Goal: Information Seeking & Learning: Learn about a topic

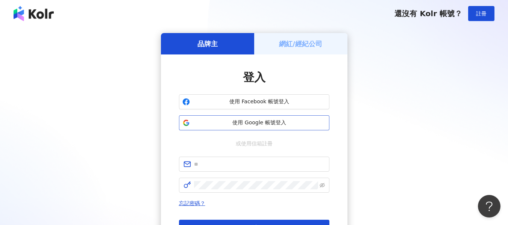
click at [248, 121] on span "使用 Google 帳號登入" at bounding box center [259, 123] width 133 height 8
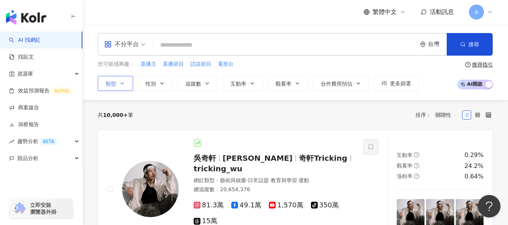
click at [115, 86] on span "類型" at bounding box center [111, 84] width 11 height 6
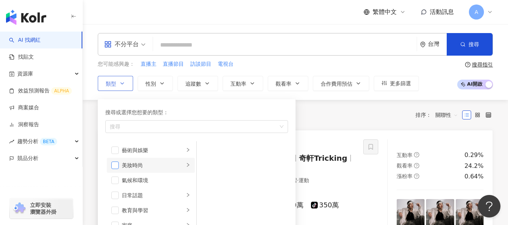
click at [113, 167] on span "button" at bounding box center [115, 166] width 8 height 8
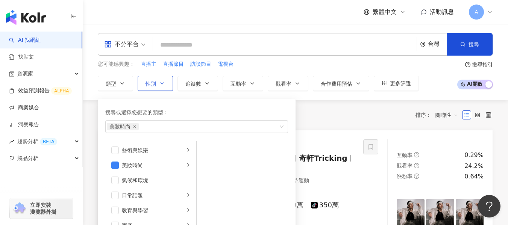
click at [157, 90] on button "性別" at bounding box center [155, 83] width 35 height 15
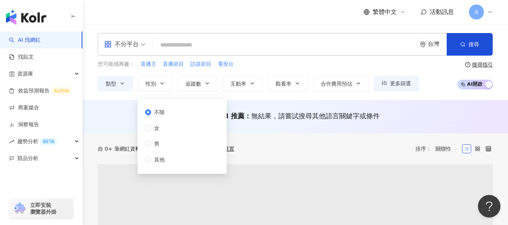
click at [144, 130] on div "不限 女 男 其他" at bounding box center [182, 137] width 80 height 66
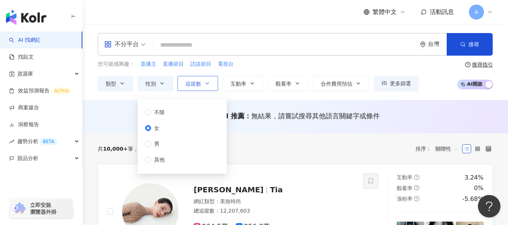
click at [201, 82] on span "追蹤數" at bounding box center [193, 84] width 16 height 6
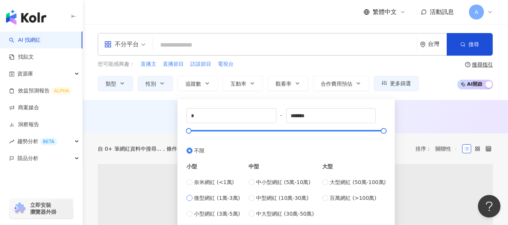
click at [193, 199] on label "微型網紅 (1萬-3萬)" at bounding box center [212, 198] width 53 height 8
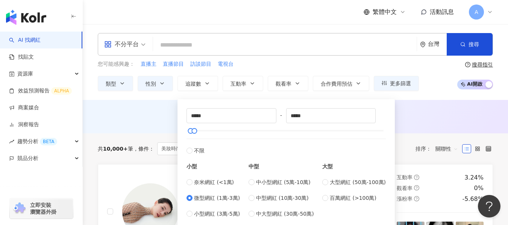
type input "*****"
type input "*"
click at [372, 116] on span "Decrease Value" at bounding box center [369, 118] width 11 height 9
click at [375, 113] on span "Increase Value" at bounding box center [369, 113] width 11 height 9
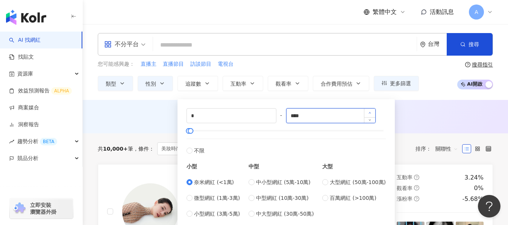
type input "*****"
click at [371, 112] on icon "up" at bounding box center [369, 113] width 3 height 3
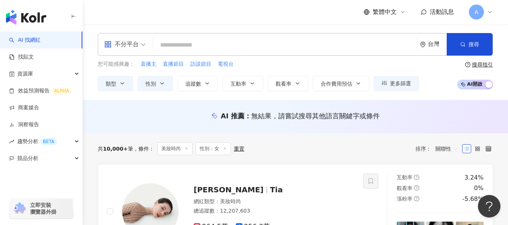
click at [438, 118] on div "AI 推薦 ： 無結果，請嘗試搜尋其他語言關鍵字或條件" at bounding box center [295, 115] width 395 height 9
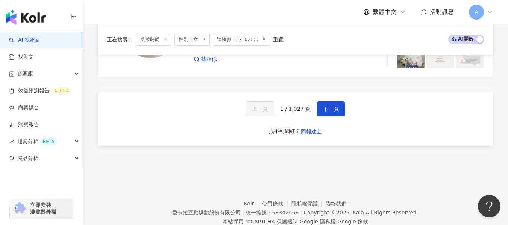
scroll to position [1428, 0]
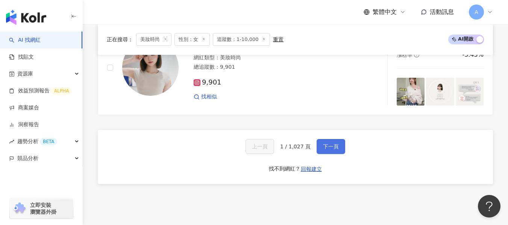
click at [333, 154] on button "下一頁" at bounding box center [330, 146] width 29 height 15
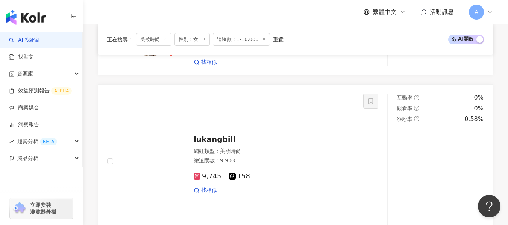
scroll to position [1487, 0]
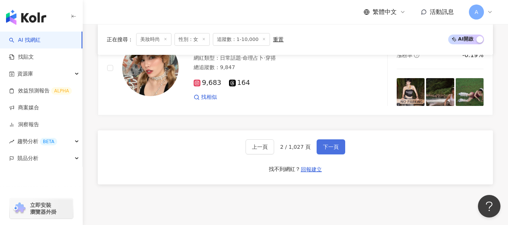
click at [333, 154] on button "下一頁" at bounding box center [330, 146] width 29 height 15
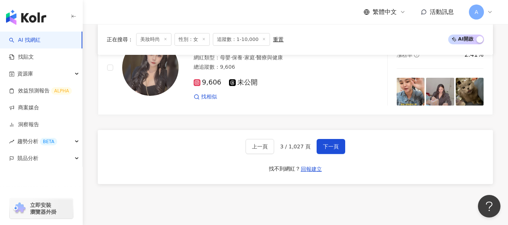
scroll to position [1391, 0]
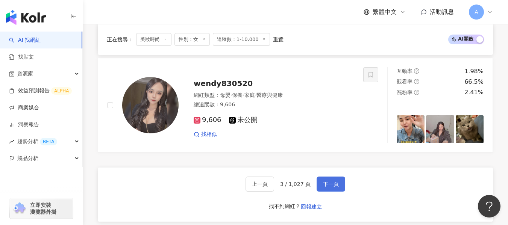
click at [335, 186] on span "下一頁" at bounding box center [331, 184] width 16 height 6
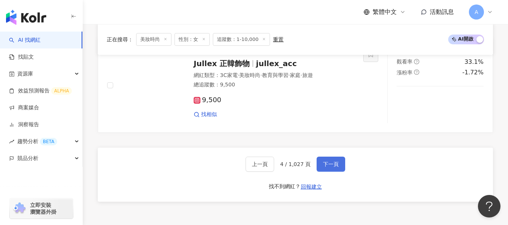
scroll to position [1443, 0]
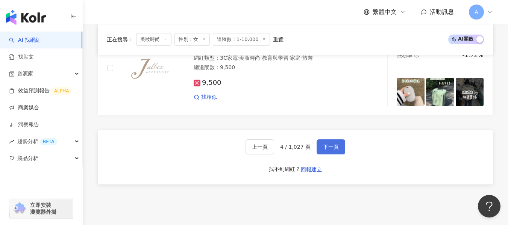
click at [332, 150] on span "下一頁" at bounding box center [331, 147] width 16 height 6
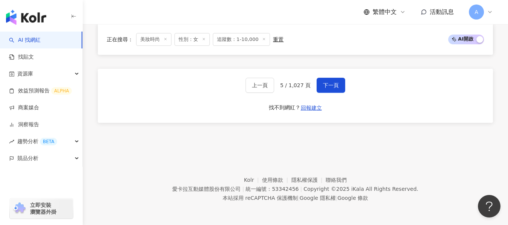
scroll to position [1420, 0]
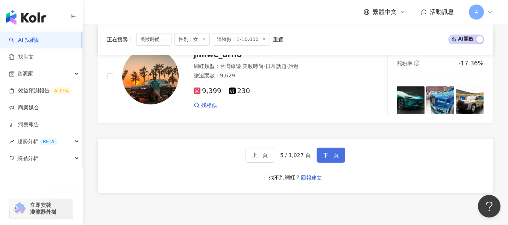
click at [343, 157] on button "下一頁" at bounding box center [330, 155] width 29 height 15
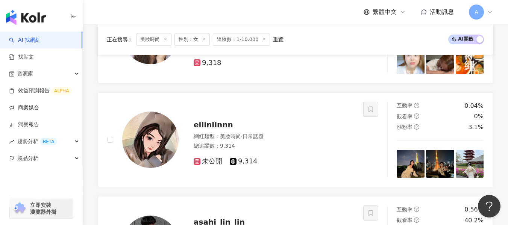
scroll to position [1479, 0]
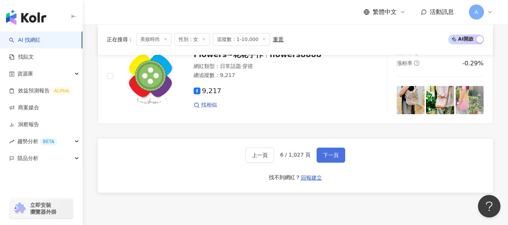
click at [338, 158] on button "下一頁" at bounding box center [330, 155] width 29 height 15
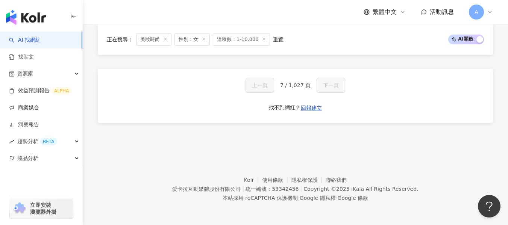
scroll to position [628, 0]
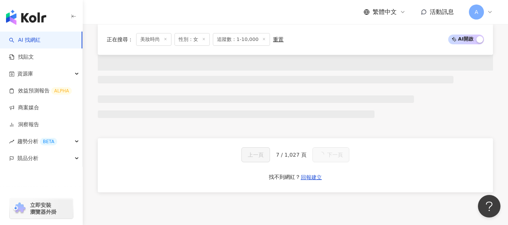
click at [280, 157] on span "7 / 1,027 頁" at bounding box center [291, 155] width 30 height 6
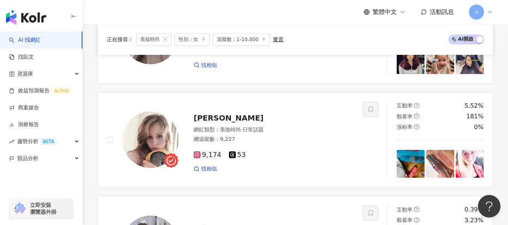
scroll to position [1420, 0]
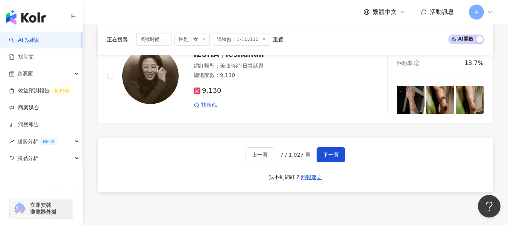
click at [280, 161] on div "上一頁 7 / 1,027 頁 下一頁" at bounding box center [295, 154] width 100 height 15
click at [284, 158] on span "7 / 1,027 頁" at bounding box center [295, 155] width 30 height 6
click at [381, 168] on div "上一頁 7 / 1,027 頁 下一頁 找不到網紅？ 回報建立" at bounding box center [295, 165] width 395 height 54
click at [339, 161] on button "下一頁" at bounding box center [330, 154] width 29 height 15
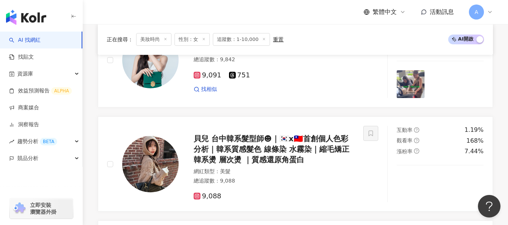
scroll to position [1444, 0]
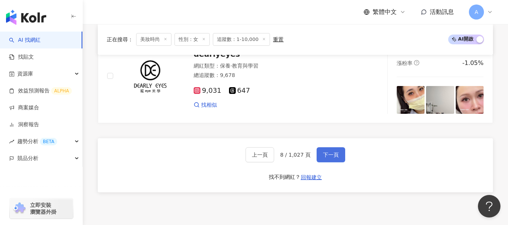
click at [339, 161] on button "下一頁" at bounding box center [330, 154] width 29 height 15
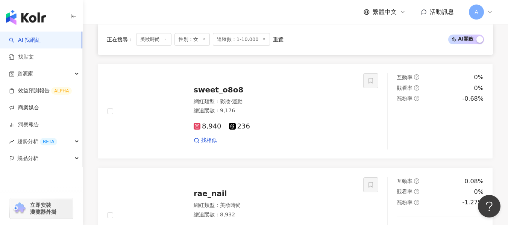
scroll to position [819, 0]
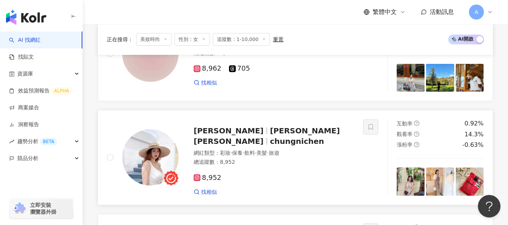
click at [330, 161] on div "總追蹤數 ： 8,952" at bounding box center [274, 163] width 160 height 8
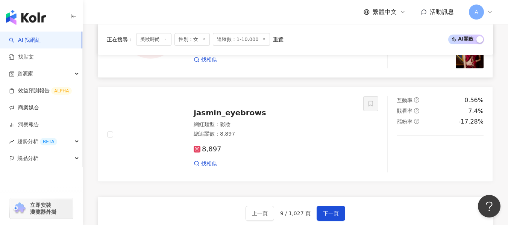
scroll to position [1382, 0]
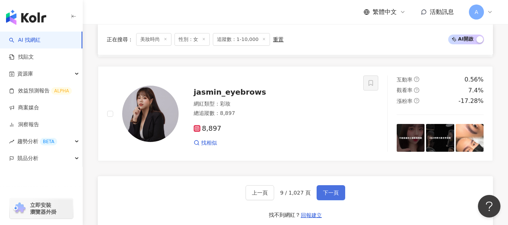
click at [328, 194] on button "下一頁" at bounding box center [330, 192] width 29 height 15
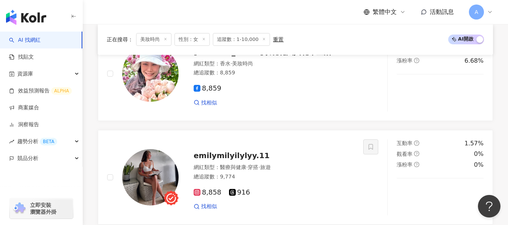
scroll to position [1397, 0]
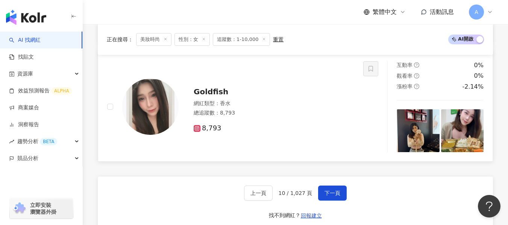
click at [317, 127] on div "8,793" at bounding box center [274, 125] width 160 height 14
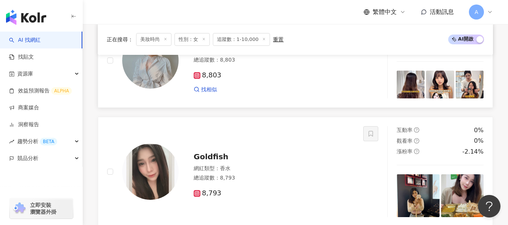
scroll to position [1435, 0]
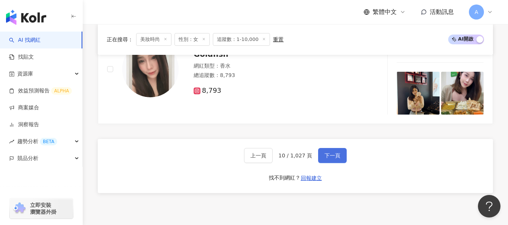
click at [328, 159] on span "下一頁" at bounding box center [332, 156] width 16 height 6
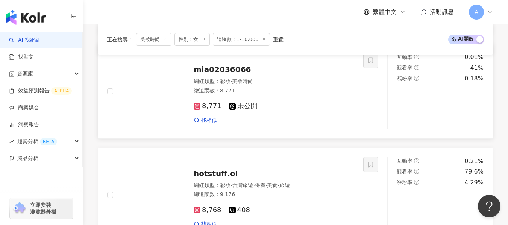
scroll to position [743, 0]
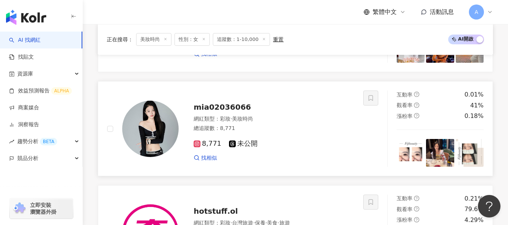
click at [310, 132] on div "總追蹤數 ： 8,771" at bounding box center [274, 129] width 160 height 8
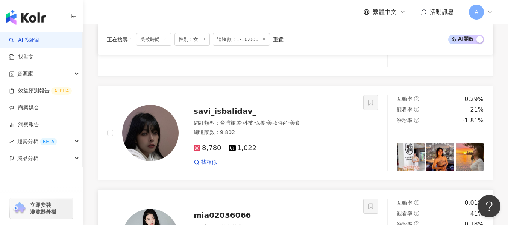
scroll to position [631, 0]
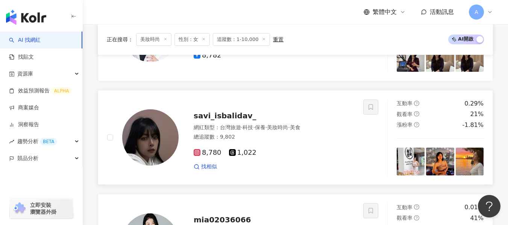
click at [300, 153] on div "8,780 1,022 找相似" at bounding box center [274, 157] width 160 height 28
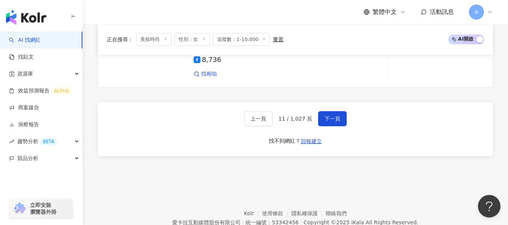
scroll to position [1420, 0]
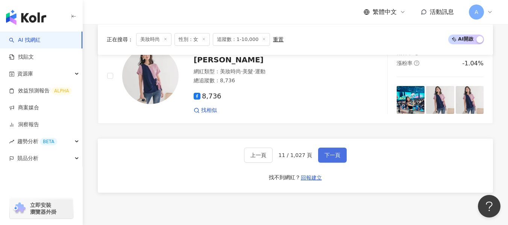
click at [339, 156] on button "下一頁" at bounding box center [332, 155] width 29 height 15
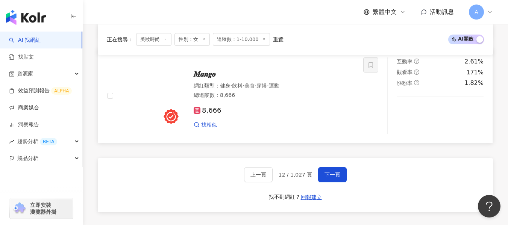
scroll to position [1382, 0]
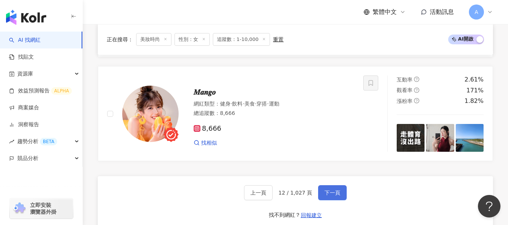
click at [338, 192] on button "下一頁" at bounding box center [332, 192] width 29 height 15
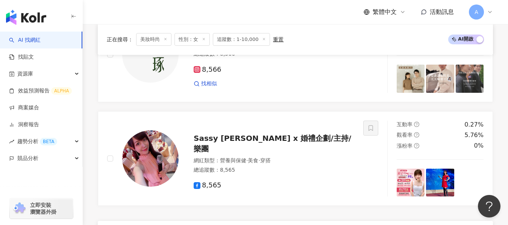
scroll to position [1420, 0]
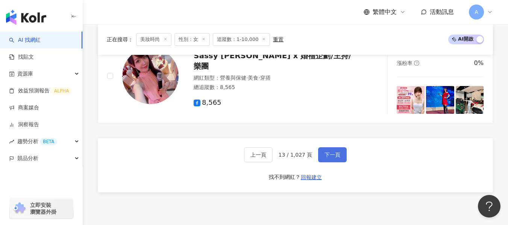
click at [337, 158] on span "下一頁" at bounding box center [332, 155] width 16 height 6
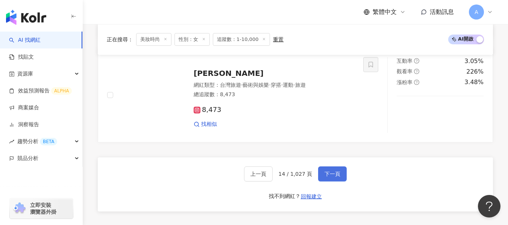
scroll to position [1382, 0]
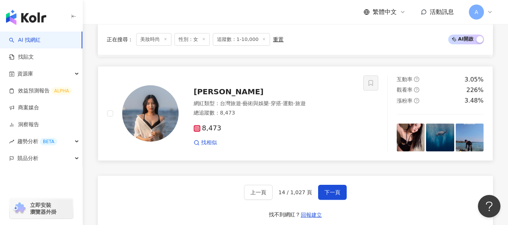
click at [283, 105] on span "·" at bounding box center [282, 103] width 2 height 6
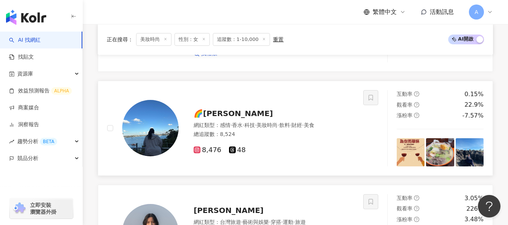
scroll to position [1157, 0]
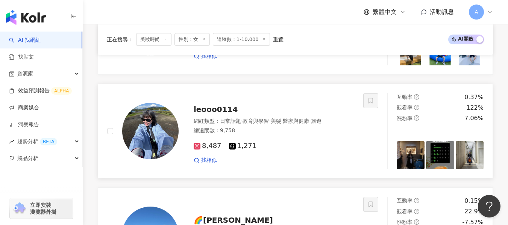
click at [295, 135] on div "總追蹤數 ： 9,758" at bounding box center [274, 131] width 160 height 8
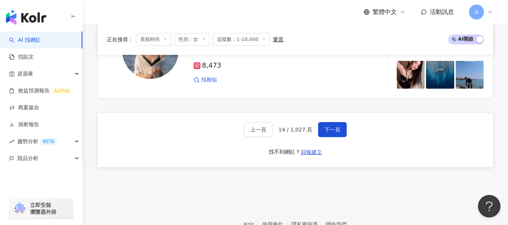
scroll to position [1454, 0]
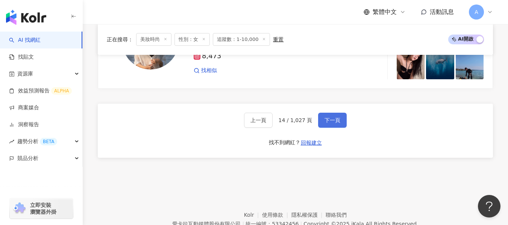
click at [333, 123] on span "下一頁" at bounding box center [332, 120] width 16 height 6
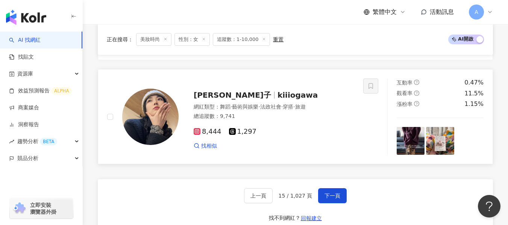
scroll to position [1342, 0]
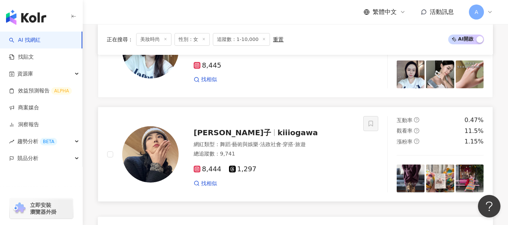
click at [290, 183] on div "8,444 1,297 找相似" at bounding box center [274, 173] width 160 height 28
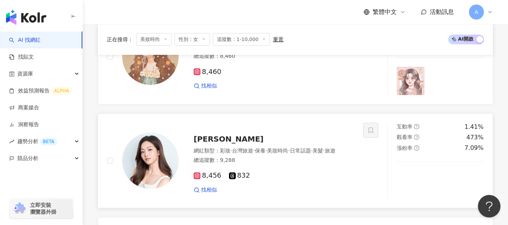
scroll to position [853, 0]
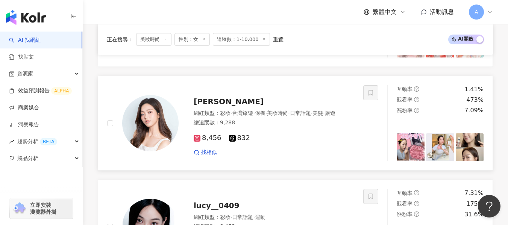
click at [285, 141] on div "8,456 832 找相似" at bounding box center [274, 142] width 160 height 28
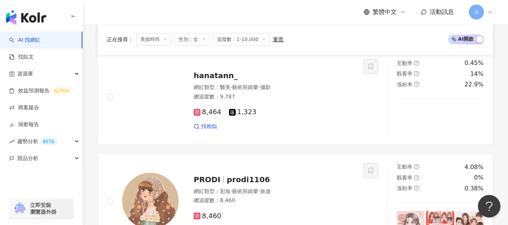
scroll to position [628, 0]
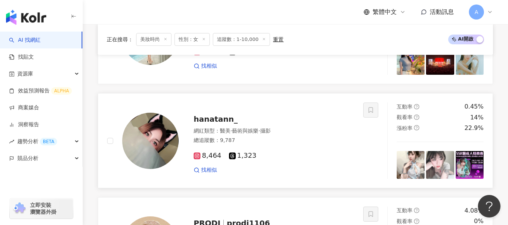
click at [299, 155] on div "8,464 1,323 找相似" at bounding box center [274, 160] width 160 height 28
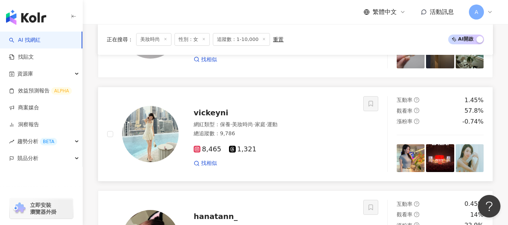
scroll to position [515, 0]
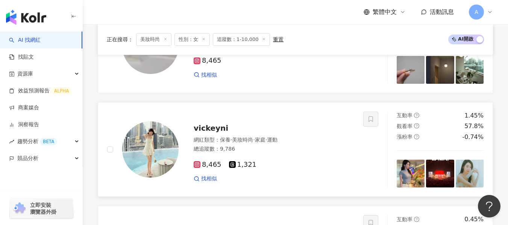
click at [265, 142] on span "家庭" at bounding box center [260, 140] width 11 height 6
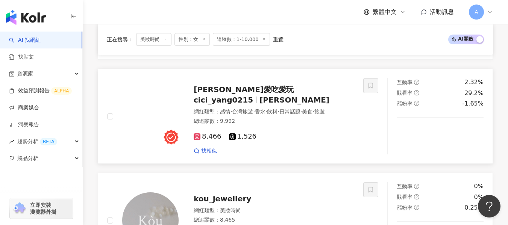
scroll to position [327, 0]
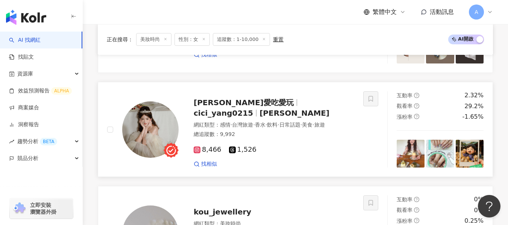
click at [291, 138] on div "總追蹤數 ： 9,992" at bounding box center [274, 135] width 160 height 8
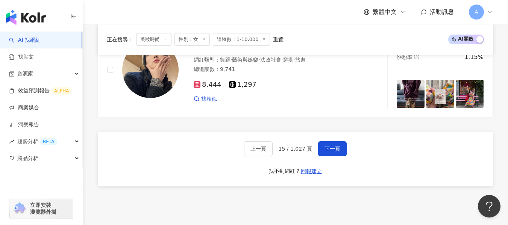
scroll to position [1382, 0]
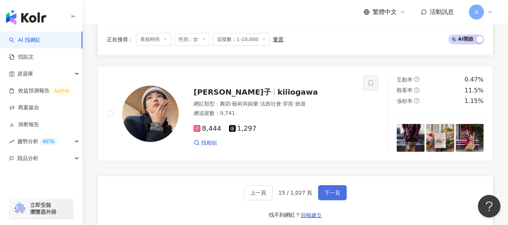
click at [329, 196] on span "下一頁" at bounding box center [332, 193] width 16 height 6
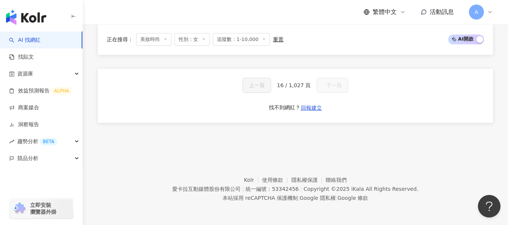
scroll to position [591, 0]
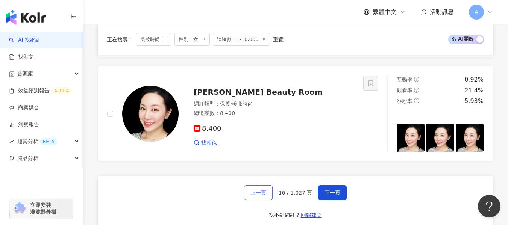
click at [260, 200] on button "上一頁" at bounding box center [258, 192] width 29 height 15
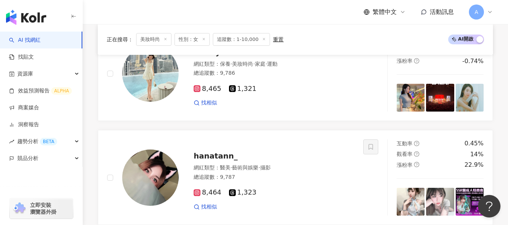
scroll to position [1382, 0]
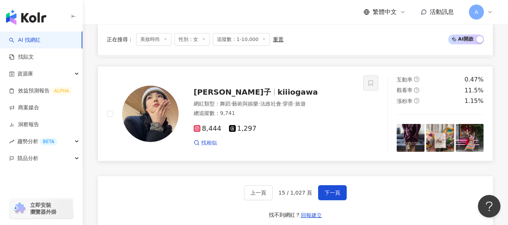
click at [310, 140] on div "8,444 1,297 找相似" at bounding box center [274, 133] width 160 height 28
click at [332, 200] on button "下一頁" at bounding box center [332, 192] width 29 height 15
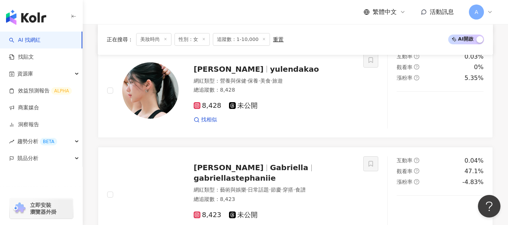
scroll to position [856, 0]
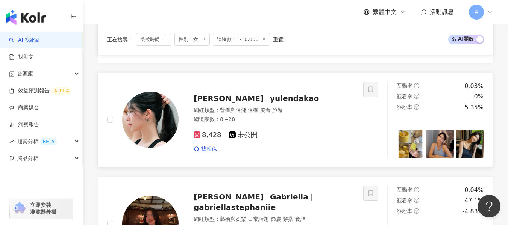
click at [271, 112] on span "美食" at bounding box center [265, 110] width 11 height 6
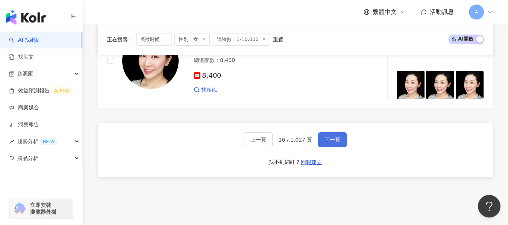
click at [327, 143] on span "下一頁" at bounding box center [332, 140] width 16 height 6
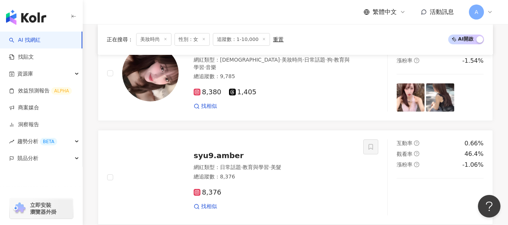
scroll to position [345, 0]
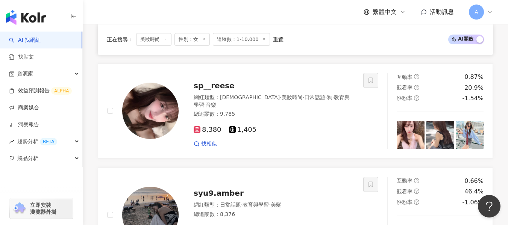
click at [314, 127] on div "8,380 1,405 找相似" at bounding box center [274, 134] width 160 height 28
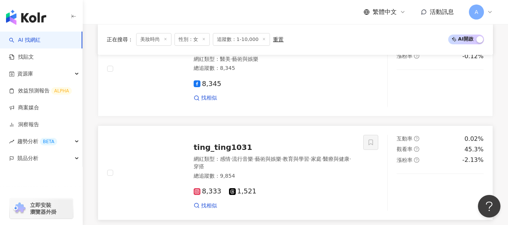
scroll to position [1435, 0]
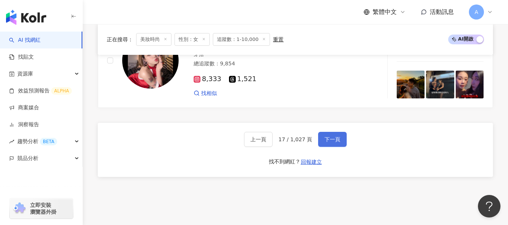
click at [333, 142] on span "下一頁" at bounding box center [332, 139] width 16 height 6
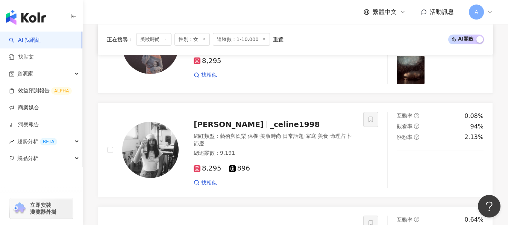
scroll to position [796, 0]
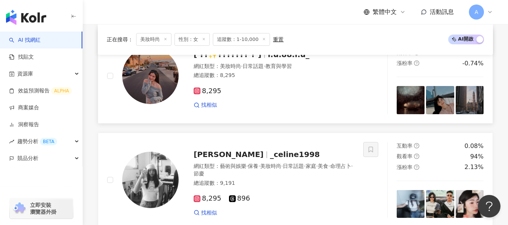
click at [315, 91] on div "8,295 找相似" at bounding box center [274, 95] width 160 height 28
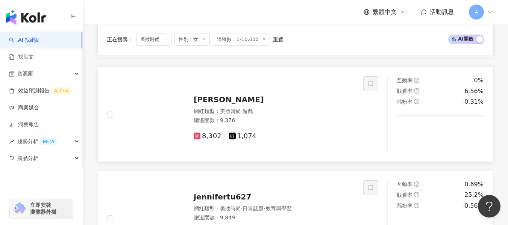
scroll to position [308, 0]
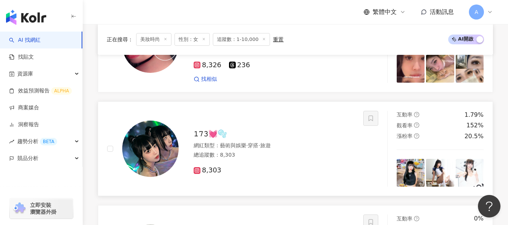
click at [320, 150] on div "網紅類型 ： 藝術與娛樂 · 穿搭 · 旅遊" at bounding box center [274, 146] width 160 height 8
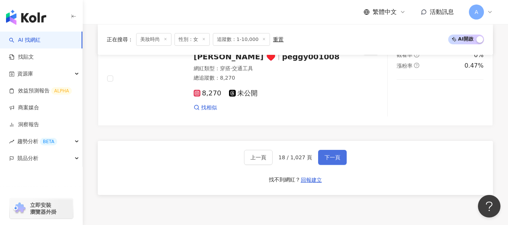
scroll to position [1418, 0]
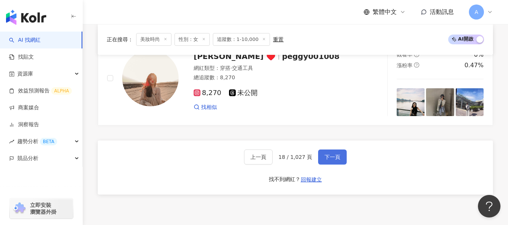
click at [340, 165] on button "下一頁" at bounding box center [332, 157] width 29 height 15
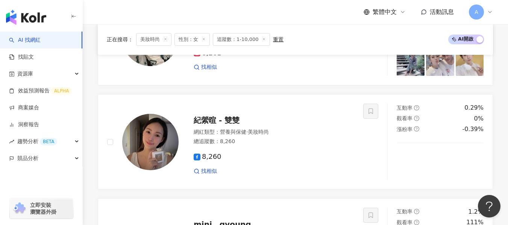
scroll to position [1369, 0]
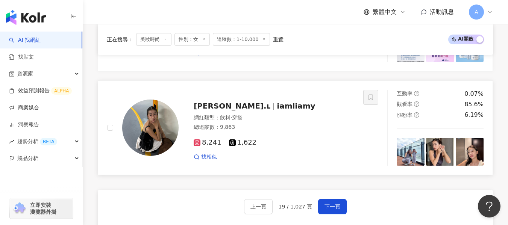
click at [308, 151] on div "8,241 1,622 找相似" at bounding box center [274, 147] width 160 height 28
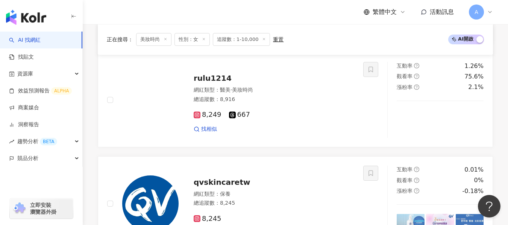
scroll to position [1188, 0]
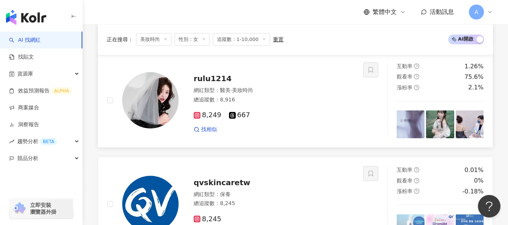
click at [315, 139] on div "rulu1214 網紅類型 ： 醫美 · 美妝時尚 總追蹤數 ： 8,916 8,249 667 找相似" at bounding box center [235, 100] width 256 height 76
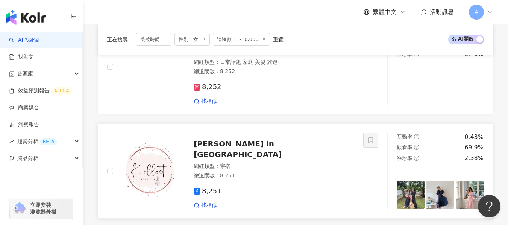
scroll to position [963, 0]
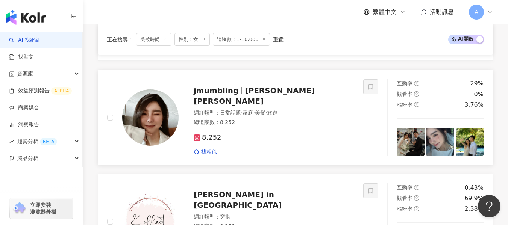
click at [278, 142] on div "8,252" at bounding box center [274, 138] width 160 height 8
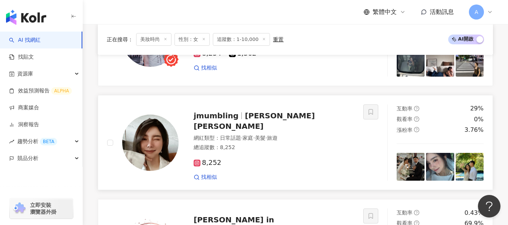
scroll to position [888, 0]
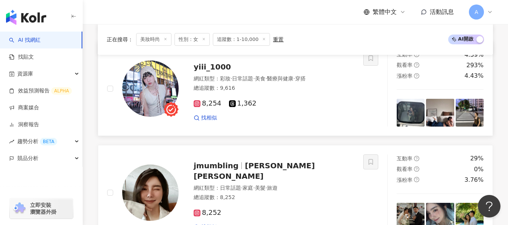
click at [313, 122] on div "找相似" at bounding box center [274, 118] width 160 height 8
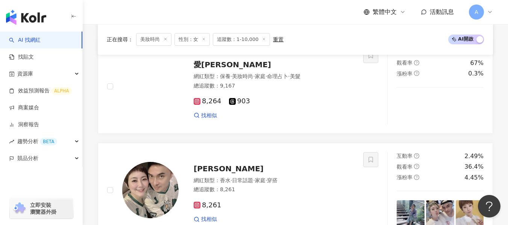
scroll to position [437, 0]
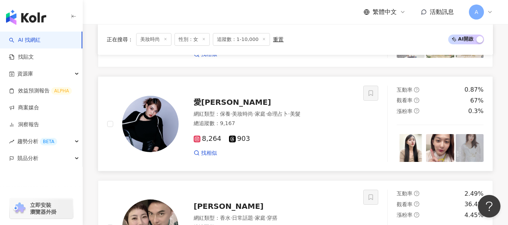
click at [300, 144] on div "8,264 903 找相似" at bounding box center [274, 143] width 160 height 28
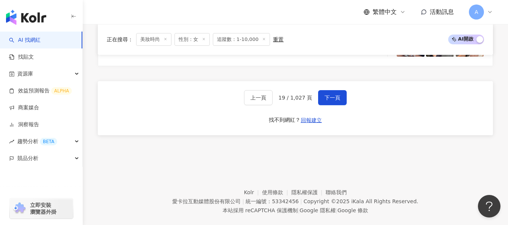
scroll to position [1465, 0]
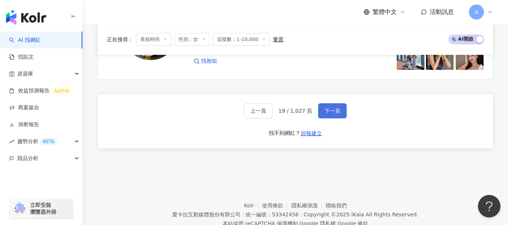
click at [327, 114] on span "下一頁" at bounding box center [332, 111] width 16 height 6
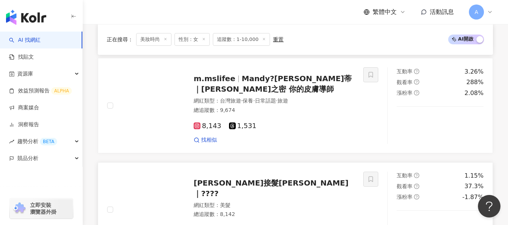
scroll to position [1270, 0]
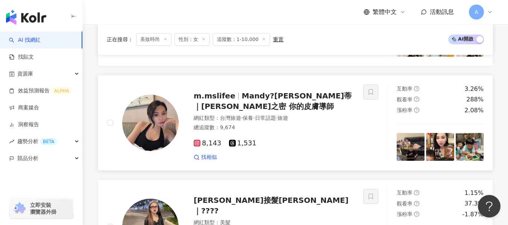
click at [309, 118] on div "m.mslifee Mandy?蔓蒂｜皙之密 你的皮膚導師 網紅類型 ： 台灣旅遊 · 保養 · 日常話題 · 旅遊 總追蹤數 ： 9,674 8,143 1…" at bounding box center [267, 123] width 176 height 76
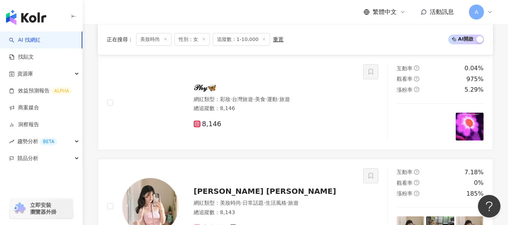
scroll to position [1082, 0]
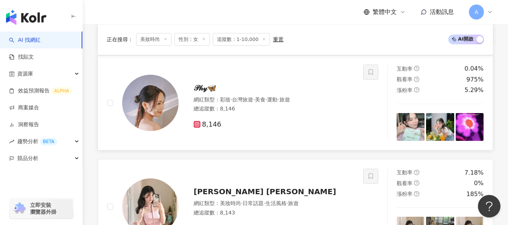
click at [288, 98] on div "𝒫𝒽𝓎🦋 網紅類型 ： 彩妝 · 台灣旅遊 · 美食 · 運動 · 旅遊 總追蹤數 ： 8,146 8,146" at bounding box center [267, 103] width 176 height 53
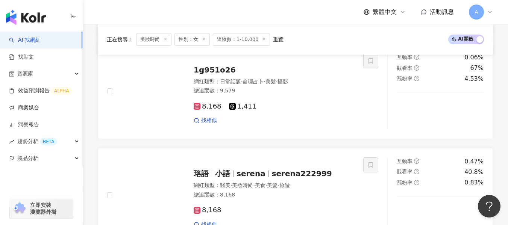
scroll to position [743, 0]
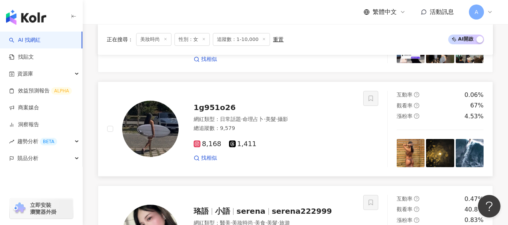
click at [300, 132] on div "總追蹤數 ： 9,579" at bounding box center [274, 129] width 160 height 8
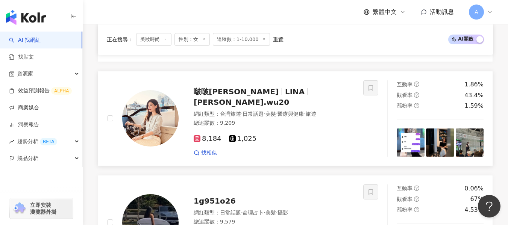
scroll to position [631, 0]
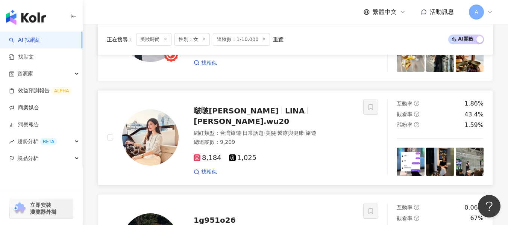
click at [297, 158] on div "8,184 1,025" at bounding box center [274, 158] width 160 height 8
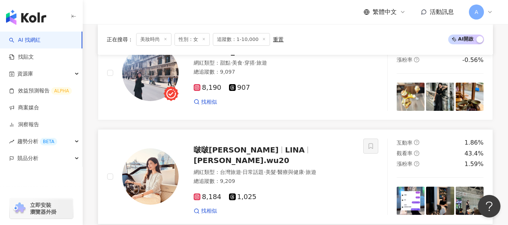
scroll to position [518, 0]
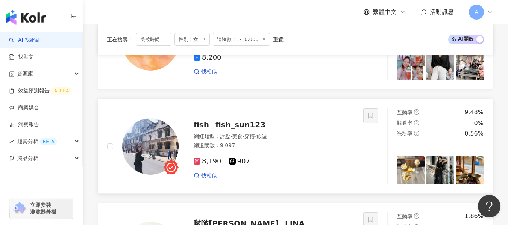
click at [301, 150] on div "總追蹤數 ： 9,097" at bounding box center [274, 146] width 160 height 8
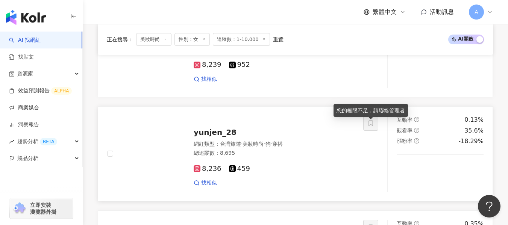
scroll to position [314, 0]
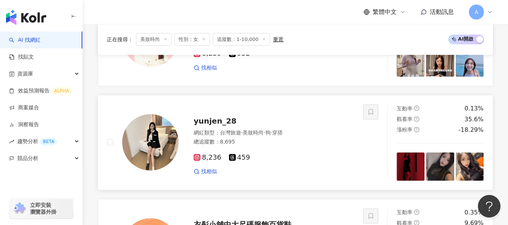
click at [303, 156] on div "8,236 459 找相似" at bounding box center [274, 162] width 160 height 28
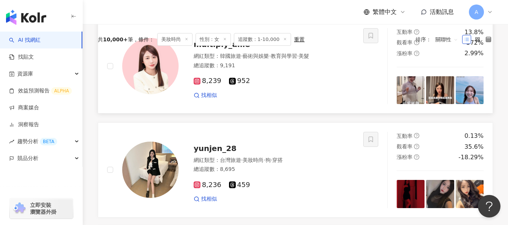
scroll to position [239, 0]
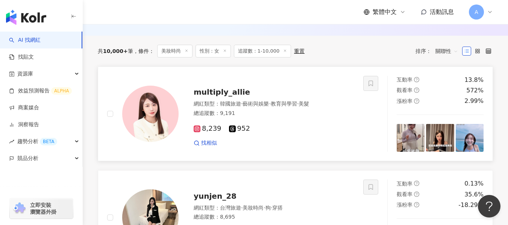
click at [291, 133] on div "8,239 952" at bounding box center [274, 129] width 160 height 8
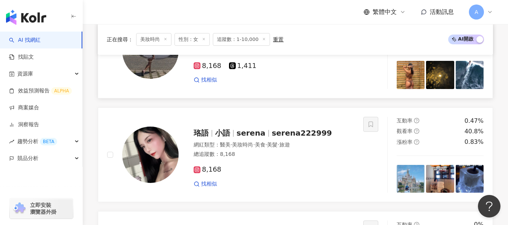
scroll to position [840, 0]
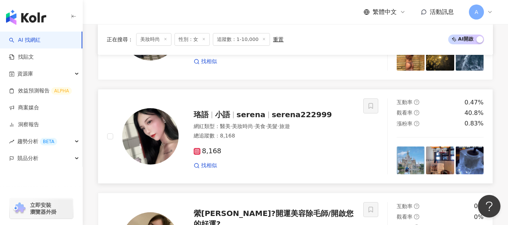
click at [267, 129] on span "·" at bounding box center [266, 126] width 2 height 6
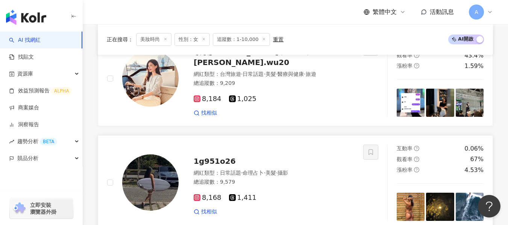
scroll to position [652, 0]
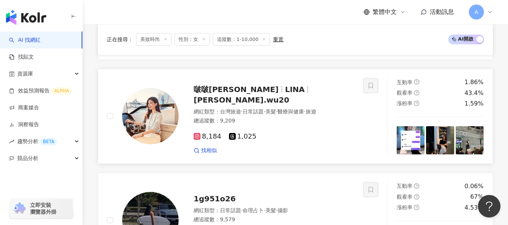
click at [296, 134] on div "8,184 1,025" at bounding box center [274, 137] width 160 height 8
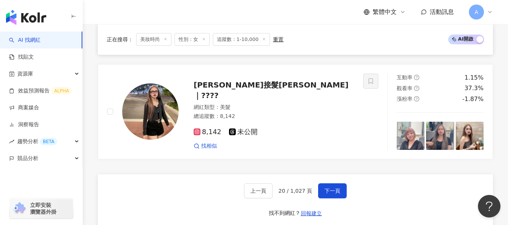
scroll to position [1441, 0]
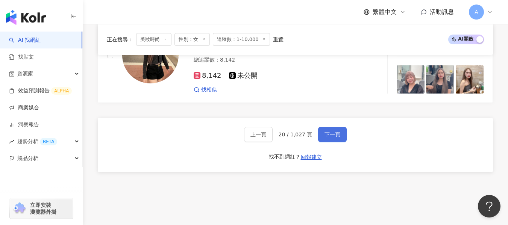
click at [333, 133] on button "下一頁" at bounding box center [332, 134] width 29 height 15
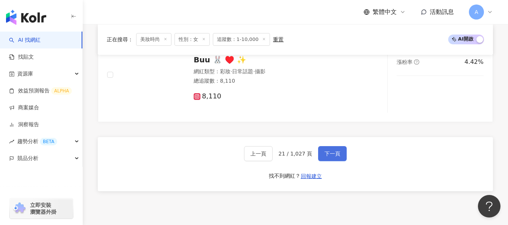
scroll to position [1408, 0]
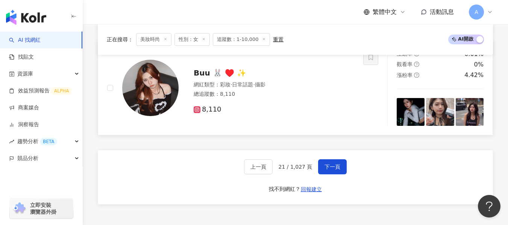
click at [299, 124] on div "Buu 🐰 ♥️ ✨ 網紅類型 ： 彩妝 · 日常話題 · 攝影 總追蹤數 ： 8,110 8,110" at bounding box center [235, 88] width 256 height 76
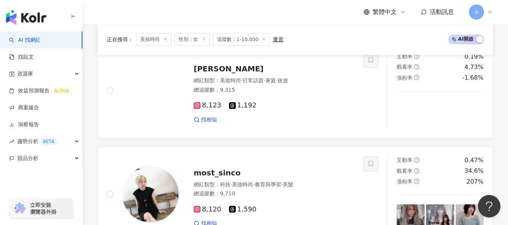
scroll to position [1182, 0]
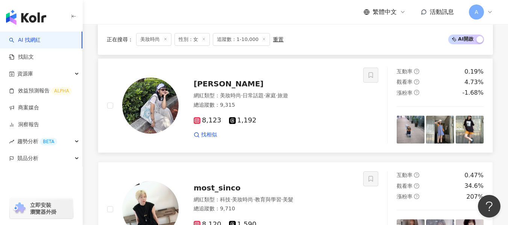
click at [303, 109] on div "總追蹤數 ： 9,315" at bounding box center [274, 105] width 160 height 8
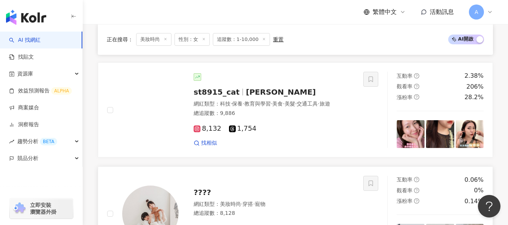
scroll to position [957, 0]
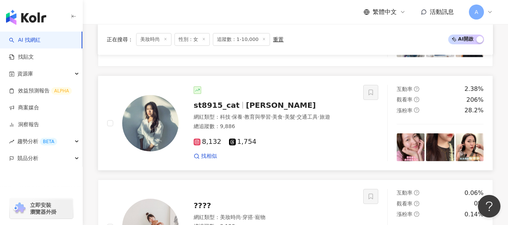
click at [263, 160] on div "8,132 1,754 找相似" at bounding box center [274, 146] width 160 height 28
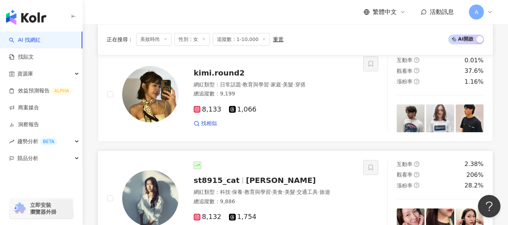
scroll to position [807, 0]
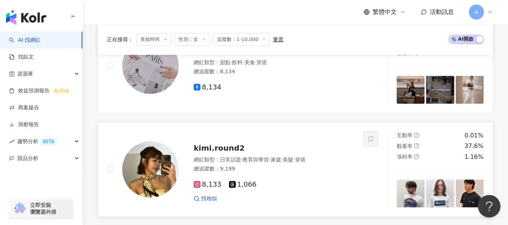
click at [295, 173] on div "總追蹤數 ： 9,199" at bounding box center [274, 169] width 160 height 8
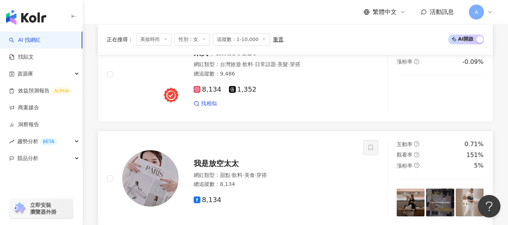
scroll to position [619, 0]
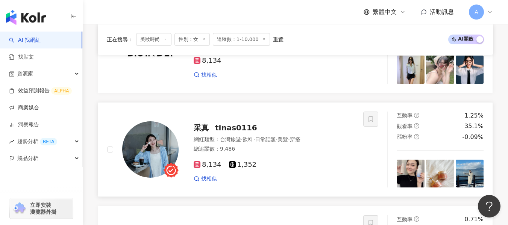
click at [309, 161] on div "8,134 1,352 找相似" at bounding box center [274, 169] width 160 height 28
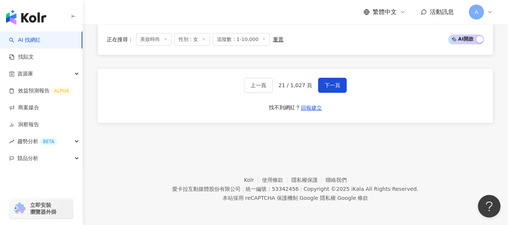
scroll to position [1424, 0]
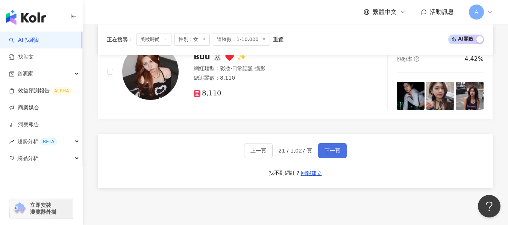
click at [337, 154] on span "下一頁" at bounding box center [332, 151] width 16 height 6
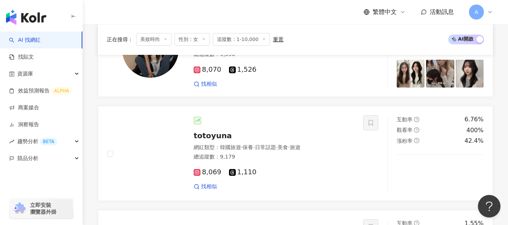
scroll to position [938, 0]
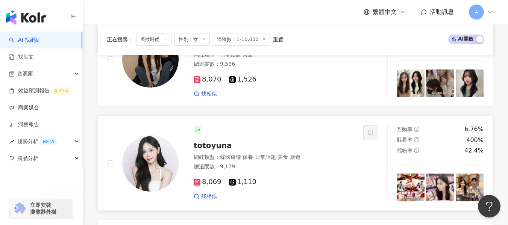
click at [301, 163] on div "總追蹤數 ： 9,179" at bounding box center [274, 167] width 160 height 8
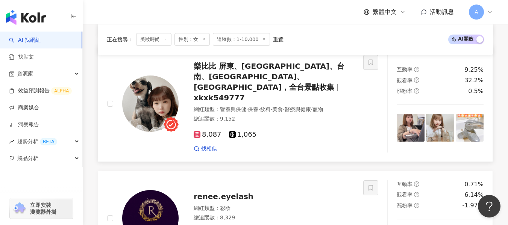
scroll to position [638, 0]
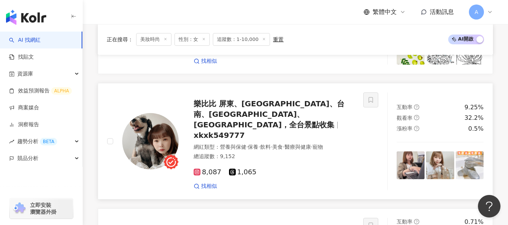
click at [235, 120] on span "樂比比 屏東、高雄、台南、嘉義、雲林，全台景點收集" at bounding box center [269, 114] width 151 height 30
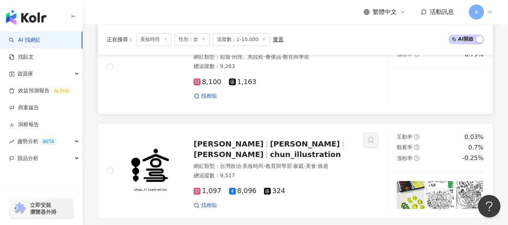
scroll to position [450, 0]
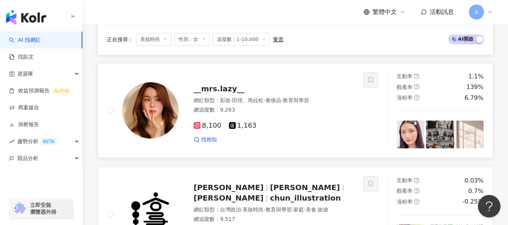
click at [265, 94] on div "__mrs.lazy__" at bounding box center [274, 88] width 160 height 11
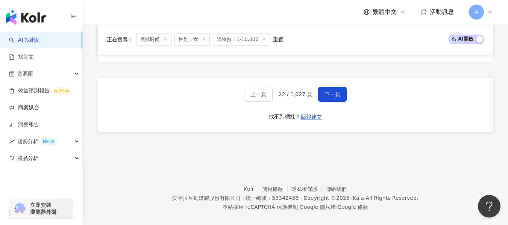
scroll to position [1474, 0]
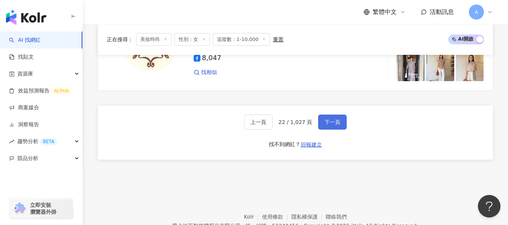
click at [324, 119] on span "下一頁" at bounding box center [332, 122] width 16 height 6
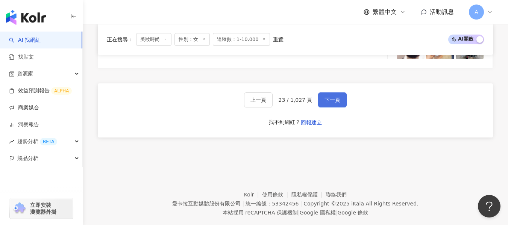
scroll to position [1482, 0]
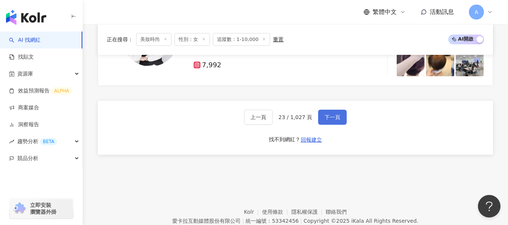
click at [324, 120] on span "下一頁" at bounding box center [332, 117] width 16 height 6
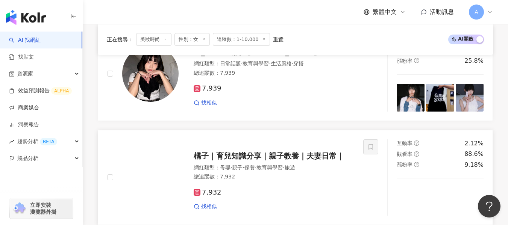
scroll to position [1044, 0]
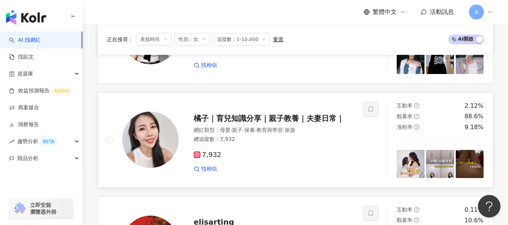
click at [310, 153] on div "7,932 找相似" at bounding box center [274, 159] width 160 height 28
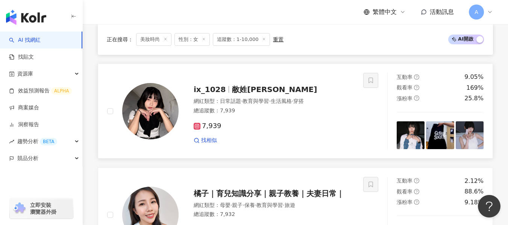
scroll to position [819, 0]
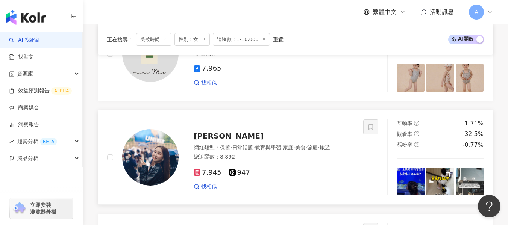
click at [295, 151] on span "·" at bounding box center [294, 148] width 2 height 6
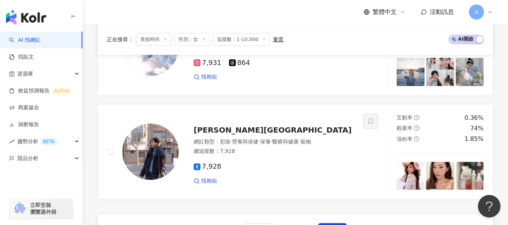
scroll to position [1420, 0]
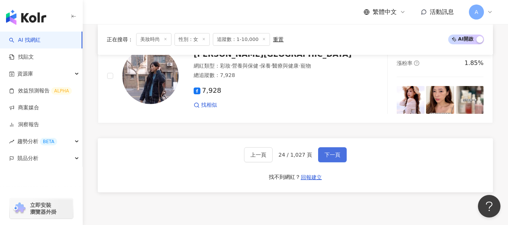
click at [334, 158] on span "下一頁" at bounding box center [332, 155] width 16 height 6
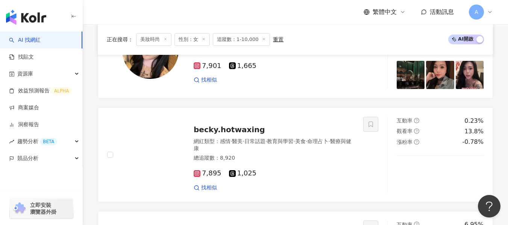
scroll to position [1032, 0]
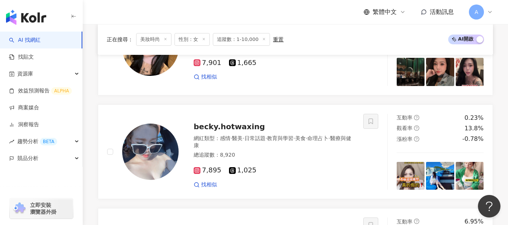
click at [334, 159] on div "總追蹤數 ： 8,920" at bounding box center [274, 155] width 160 height 8
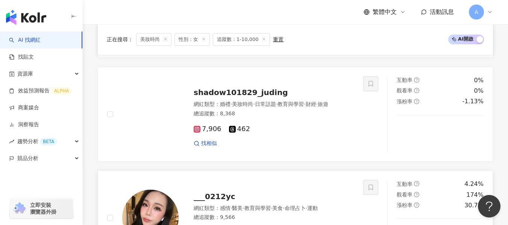
scroll to position [844, 0]
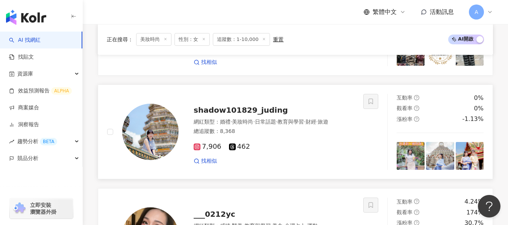
click at [304, 124] on span "教育與學習" at bounding box center [290, 122] width 26 height 6
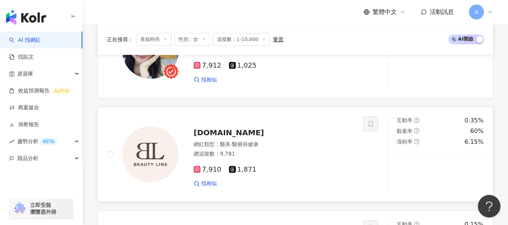
scroll to position [506, 0]
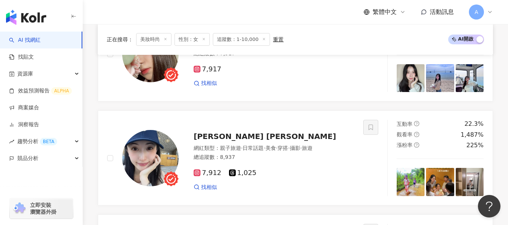
click at [305, 161] on div "總追蹤數 ： 8,937" at bounding box center [274, 158] width 160 height 8
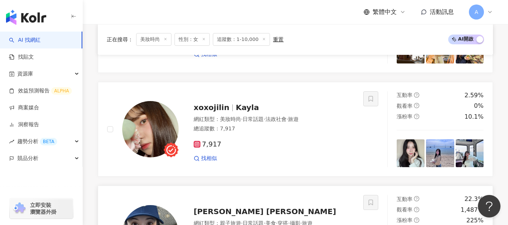
drag, startPoint x: 294, startPoint y: 130, endPoint x: 364, endPoint y: 208, distance: 104.9
click at [293, 130] on div "網紅類型 ： 美妝時尚 · 日常話題 · 法政社會 · 旅遊 總追蹤數 ： 7,917" at bounding box center [274, 125] width 160 height 18
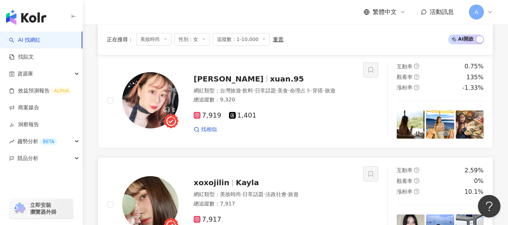
scroll to position [318, 0]
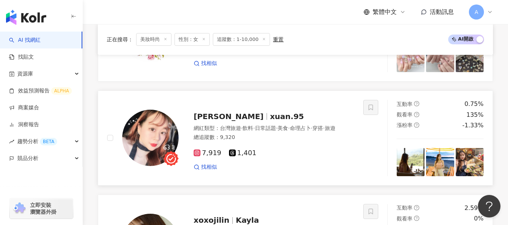
click at [277, 143] on div "網紅類型 ： 台灣旅遊 · 飲料 · 日常話題 · 美食 · 命理占卜 · 穿搭 · 旅遊 總追蹤數 ： 9,320" at bounding box center [274, 134] width 160 height 18
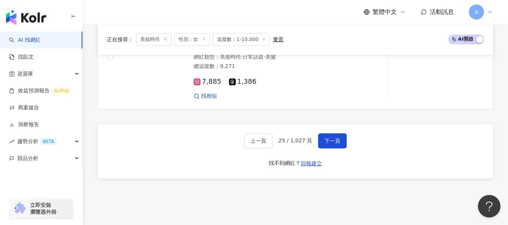
scroll to position [1446, 0]
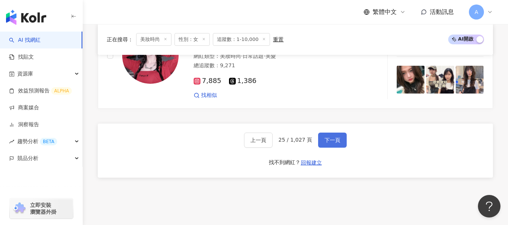
click at [321, 135] on button "下一頁" at bounding box center [332, 140] width 29 height 15
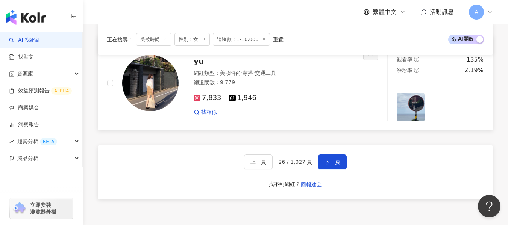
scroll to position [1333, 0]
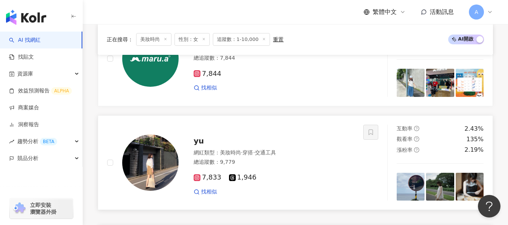
click at [275, 194] on div "找相似" at bounding box center [274, 192] width 160 height 8
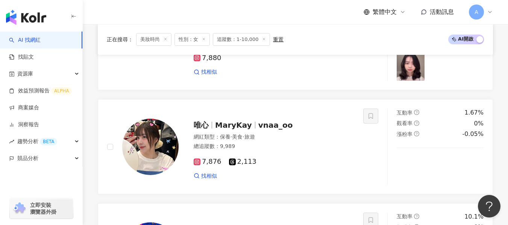
scroll to position [725, 0]
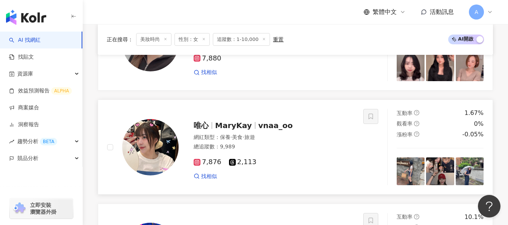
click at [301, 164] on div "7,876 2,113" at bounding box center [274, 162] width 160 height 8
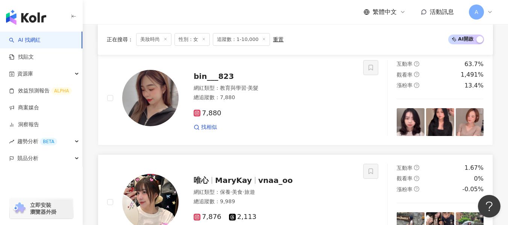
scroll to position [532, 0]
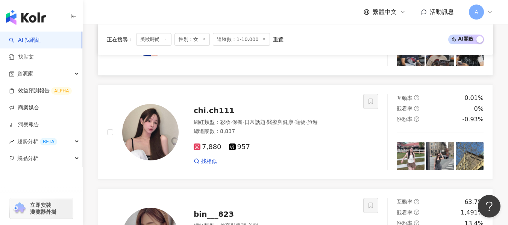
click at [309, 150] on div "7,880 957" at bounding box center [274, 147] width 160 height 8
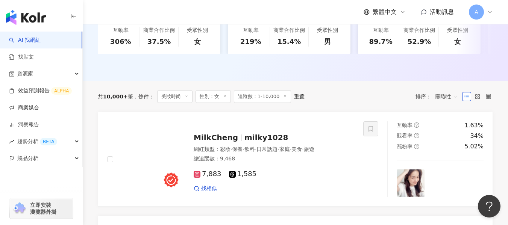
scroll to position [804, 0]
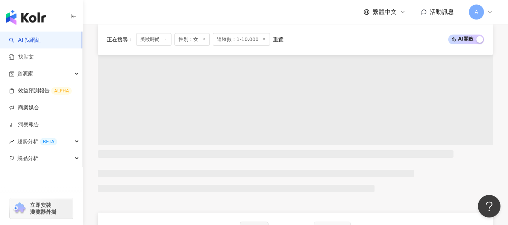
scroll to position [1370, 0]
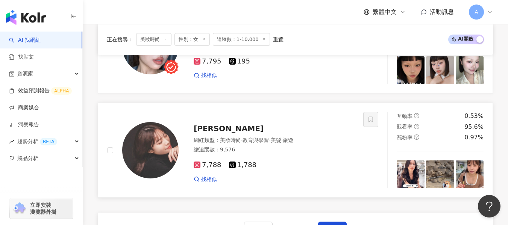
click at [285, 162] on div "7,788 1,788 找相似" at bounding box center [274, 169] width 160 height 28
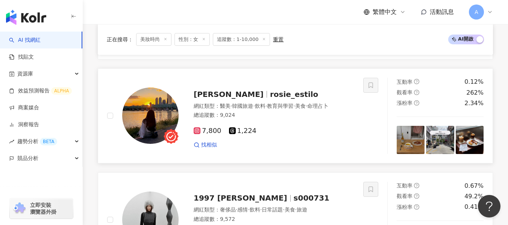
scroll to position [983, 0]
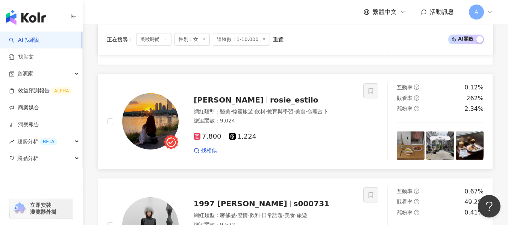
click at [309, 141] on div "7,800 1,224" at bounding box center [274, 137] width 160 height 8
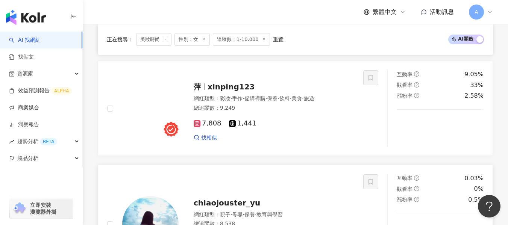
scroll to position [763, 0]
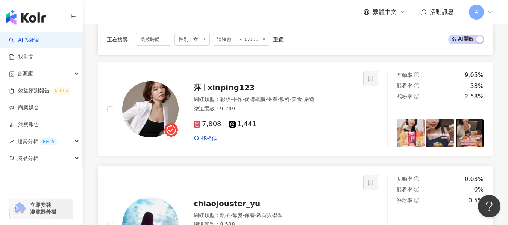
click at [303, 147] on div "萍 xinping123 網紅類型 ： 彩妝 · 手作 · 促購導購 · 保養 · 飲料 · 美食 · 旅遊 總追蹤數 ： 9,249 7,808 1,441…" at bounding box center [235, 109] width 256 height 76
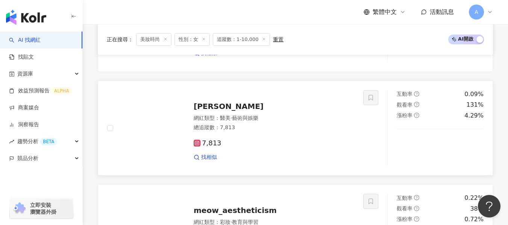
scroll to position [415, 0]
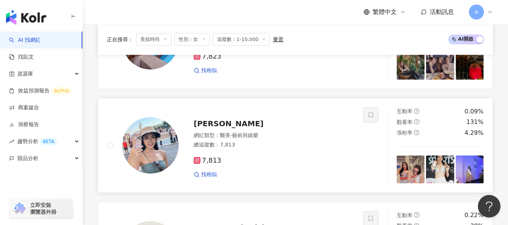
click at [245, 149] on div "總追蹤數 ： 7,813" at bounding box center [274, 145] width 160 height 8
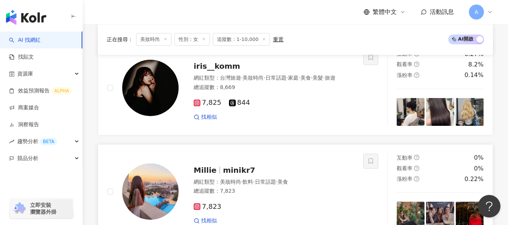
scroll to position [302, 0]
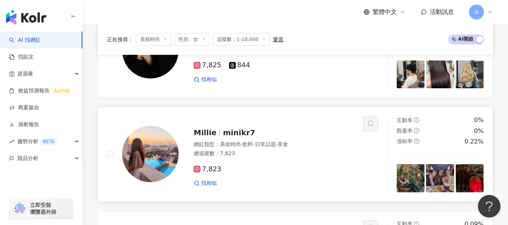
click at [298, 157] on div "總追蹤數 ： 7,823" at bounding box center [274, 154] width 160 height 8
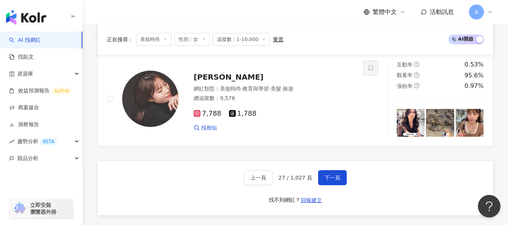
scroll to position [1407, 0]
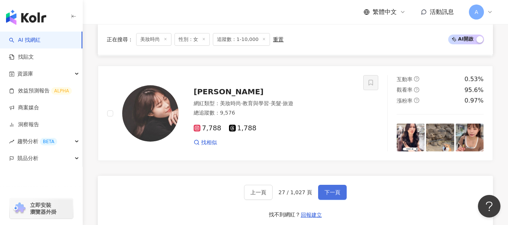
click at [333, 195] on span "下一頁" at bounding box center [332, 192] width 16 height 6
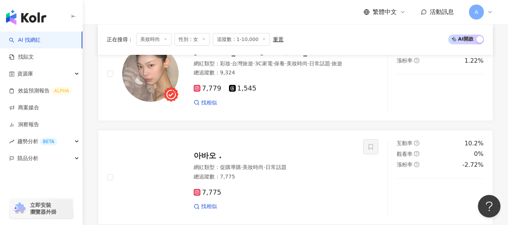
scroll to position [1382, 0]
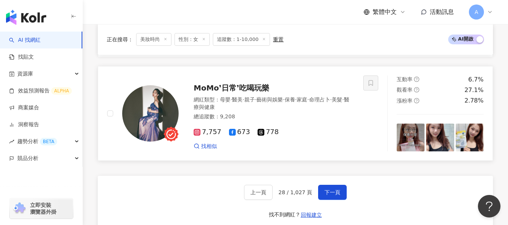
click at [307, 130] on div "7,757 673 778 找相似" at bounding box center [274, 136] width 160 height 28
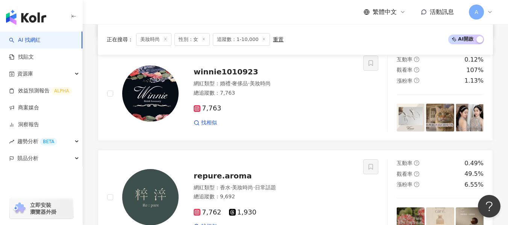
scroll to position [1082, 0]
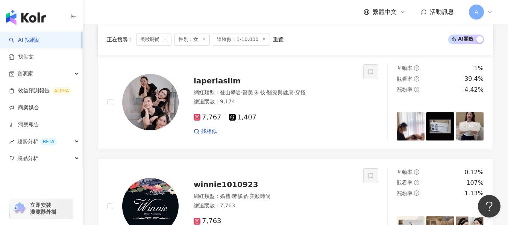
drag, startPoint x: 327, startPoint y: 123, endPoint x: 185, endPoint y: 0, distance: 187.6
click at [327, 122] on div "7,767 1,407" at bounding box center [274, 117] width 160 height 8
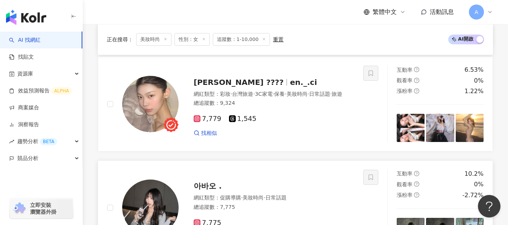
scroll to position [518, 0]
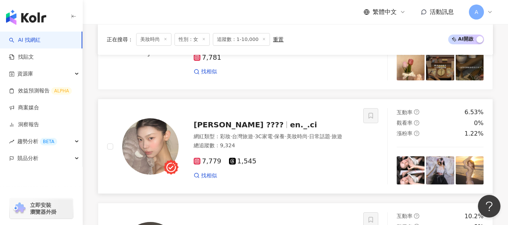
click at [259, 150] on div "總追蹤數 ： 9,324" at bounding box center [274, 146] width 160 height 8
click at [219, 41] on span "追蹤數：1-10,000" at bounding box center [241, 39] width 57 height 13
click at [239, 36] on span "追蹤數：1-10,000" at bounding box center [241, 39] width 57 height 13
click at [281, 39] on div "重置" at bounding box center [278, 39] width 11 height 6
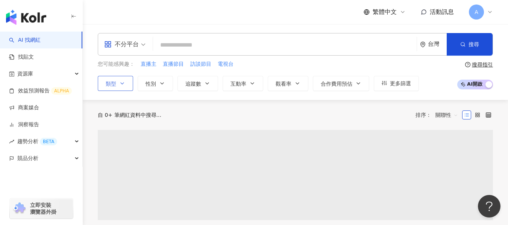
click at [120, 84] on icon "button" at bounding box center [122, 83] width 6 height 6
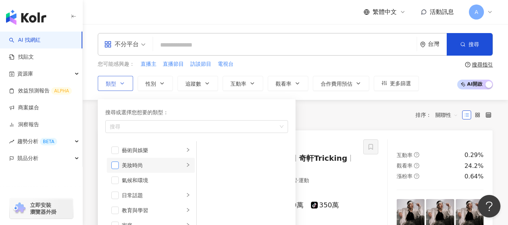
click at [115, 167] on span "button" at bounding box center [115, 166] width 8 height 8
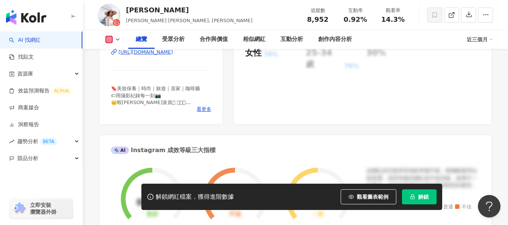
scroll to position [150, 0]
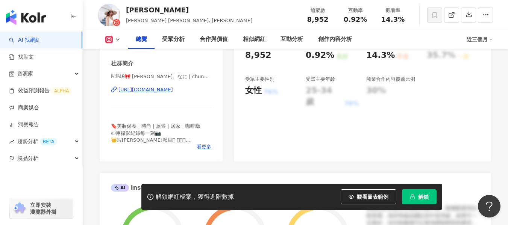
click at [165, 92] on div "https://www.instagram.com/chungnichen/" at bounding box center [145, 89] width 54 height 7
drag, startPoint x: 340, startPoint y: 21, endPoint x: 363, endPoint y: 19, distance: 23.0
click at [363, 19] on div "互動率 0.92%" at bounding box center [355, 15] width 38 height 16
copy span "0.92%"
drag, startPoint x: 382, startPoint y: 22, endPoint x: 407, endPoint y: 21, distance: 25.6
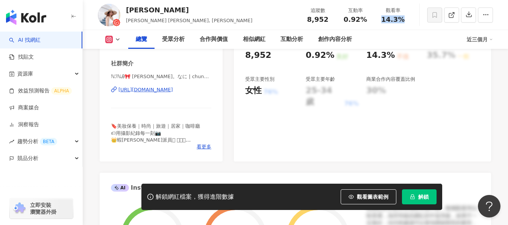
click at [407, 21] on div "觀看率 14.3%" at bounding box center [393, 15] width 38 height 16
copy span "14.3%"
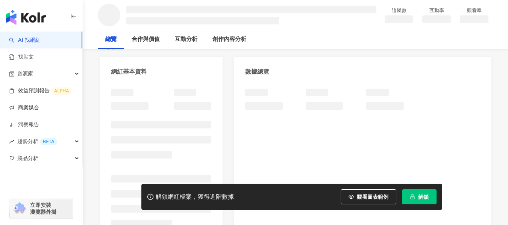
scroll to position [75, 0]
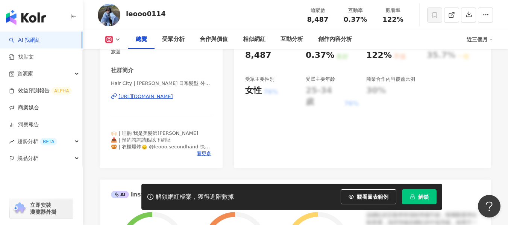
click at [173, 100] on div "[URL][DOMAIN_NAME]" at bounding box center [145, 96] width 54 height 7
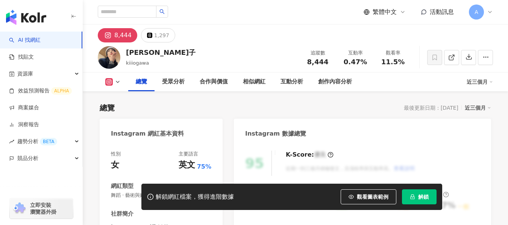
scroll to position [150, 0]
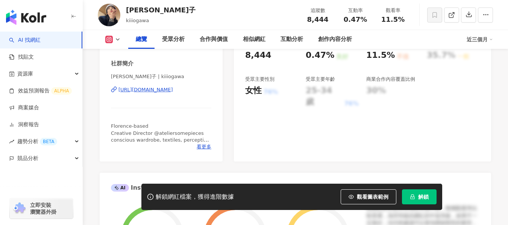
click at [135, 93] on div "https://www.instagram.com/kiiiogawa/" at bounding box center [145, 89] width 54 height 7
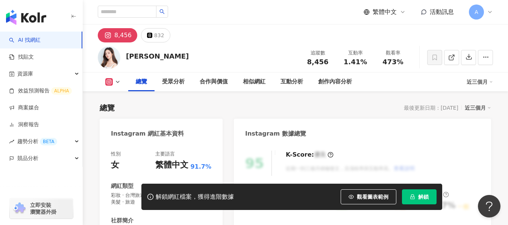
scroll to position [150, 0]
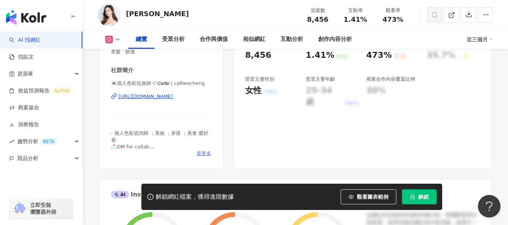
click at [209, 157] on span "看更多" at bounding box center [204, 153] width 15 height 7
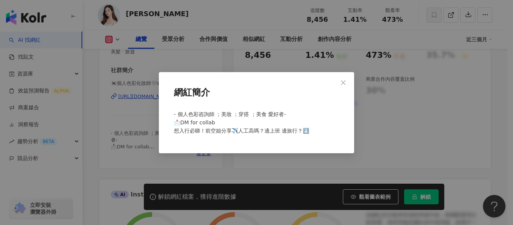
click at [339, 76] on button "Close" at bounding box center [343, 82] width 15 height 15
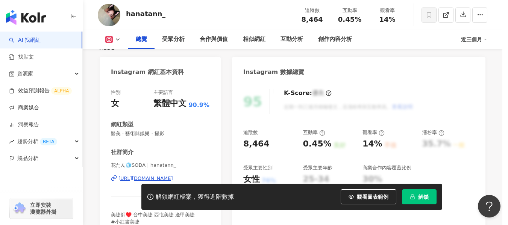
scroll to position [150, 0]
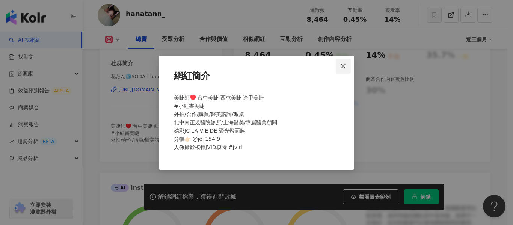
click at [342, 68] on icon "close" at bounding box center [343, 66] width 5 height 5
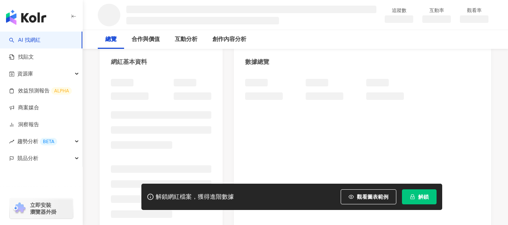
scroll to position [75, 0]
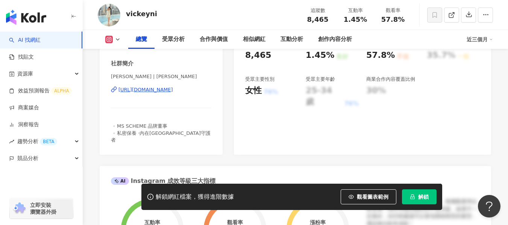
click at [173, 90] on div "https://www.instagram.com/vickeyni/" at bounding box center [145, 89] width 54 height 7
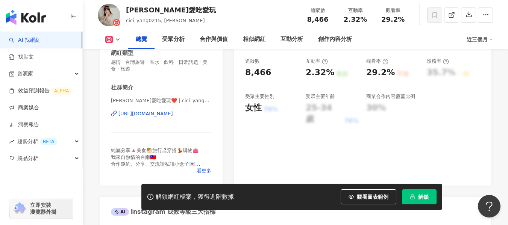
scroll to position [150, 0]
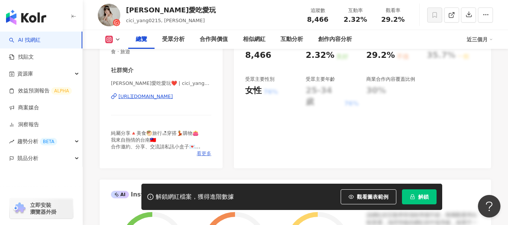
click at [210, 152] on span "看更多" at bounding box center [204, 153] width 15 height 7
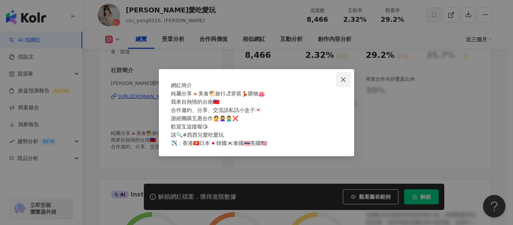
click at [348, 77] on span "Close" at bounding box center [343, 80] width 15 height 6
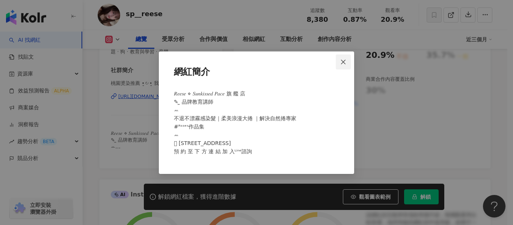
click at [347, 62] on icon "close" at bounding box center [343, 62] width 6 height 6
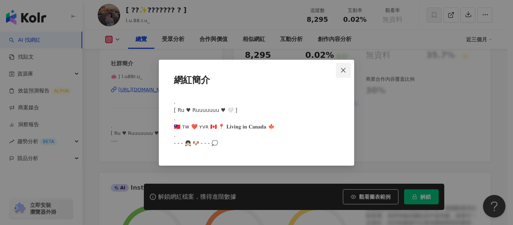
click at [344, 72] on icon "close" at bounding box center [343, 70] width 6 height 6
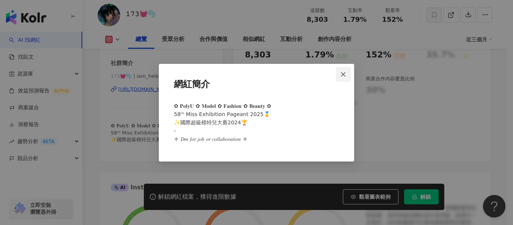
click at [343, 75] on icon "close" at bounding box center [343, 74] width 5 height 5
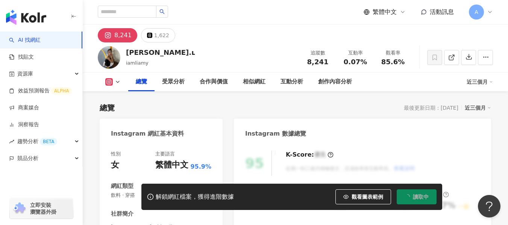
scroll to position [150, 0]
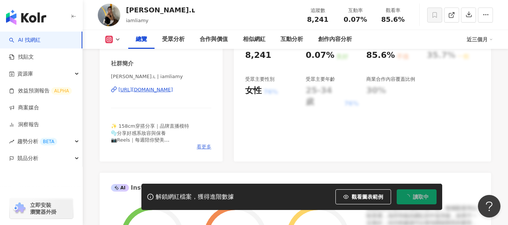
click at [200, 144] on span "看更多" at bounding box center [204, 147] width 15 height 7
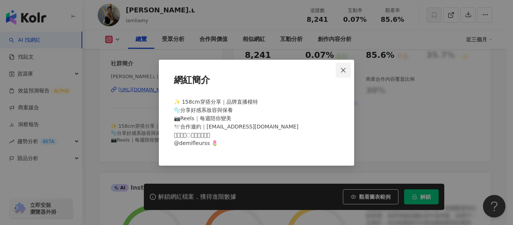
click at [343, 73] on icon "close" at bounding box center [343, 70] width 6 height 6
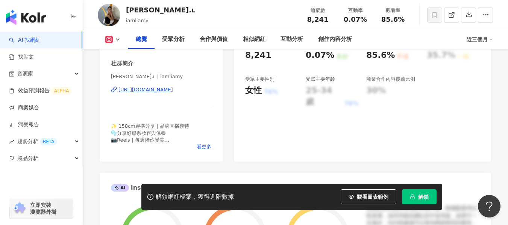
click at [153, 91] on div "https://www.instagram.com/iamliamy/" at bounding box center [145, 89] width 54 height 7
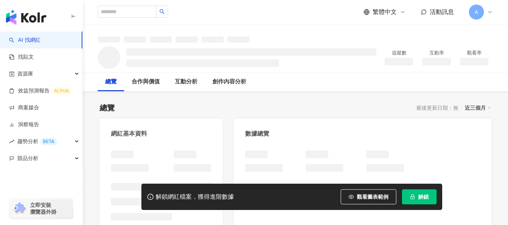
scroll to position [38, 0]
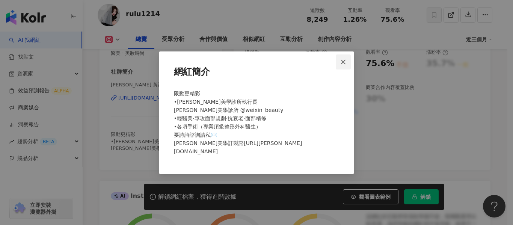
click at [347, 65] on span "Close" at bounding box center [343, 62] width 15 height 6
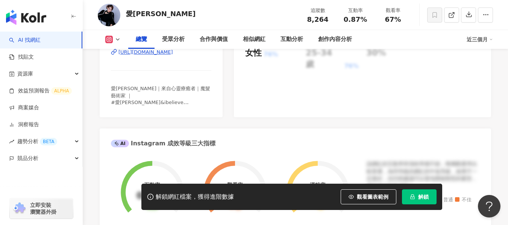
scroll to position [150, 0]
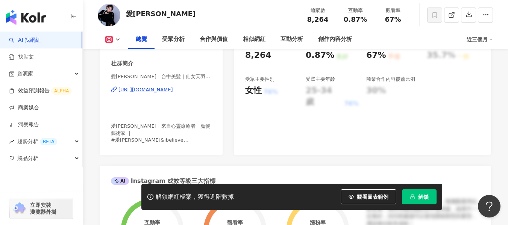
click at [169, 93] on div "https://www.instagram.com/ipauline45/" at bounding box center [145, 89] width 54 height 7
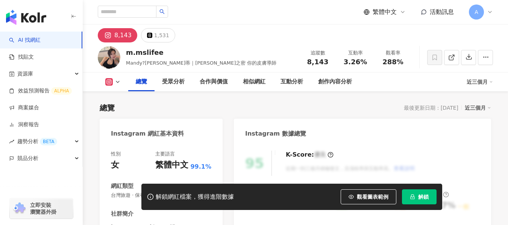
scroll to position [150, 0]
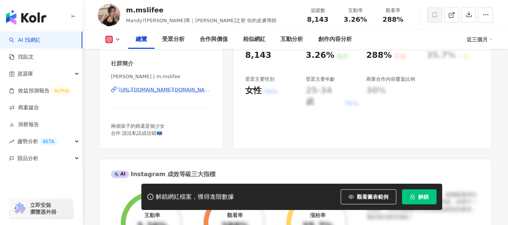
click at [132, 93] on div "https://www.instagram.com/m.mslifee/" at bounding box center [164, 89] width 93 height 7
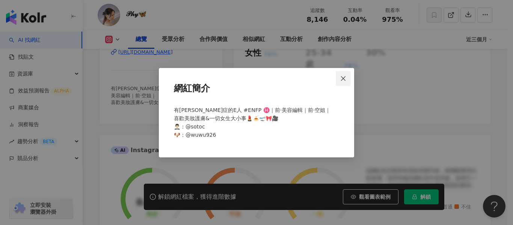
click at [340, 80] on span "Close" at bounding box center [343, 79] width 15 height 6
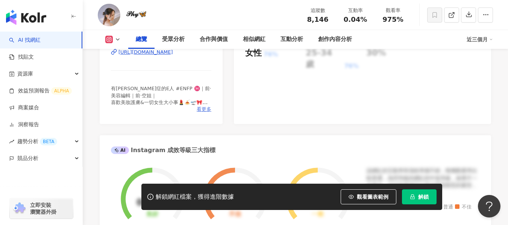
click at [200, 109] on span "看更多" at bounding box center [204, 109] width 15 height 7
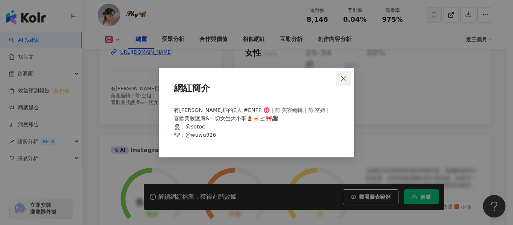
click at [347, 80] on icon "close" at bounding box center [343, 79] width 6 height 6
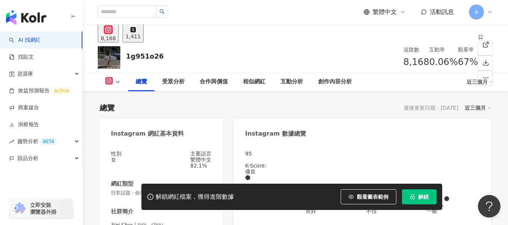
scroll to position [150, 0]
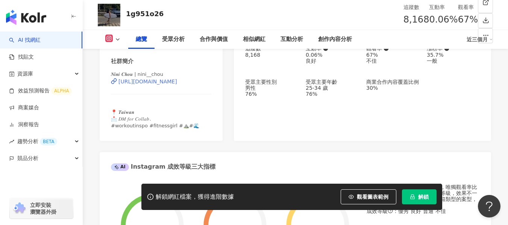
click at [162, 85] on div "[URL][DOMAIN_NAME]" at bounding box center [147, 82] width 59 height 6
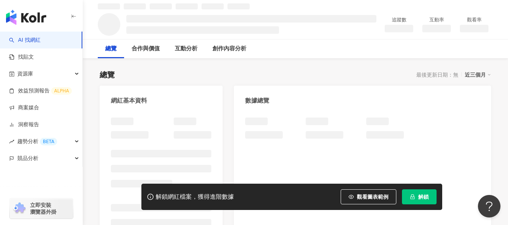
scroll to position [75, 0]
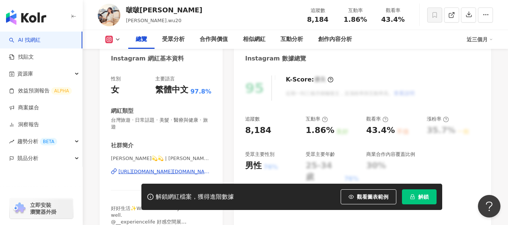
scroll to position [188, 0]
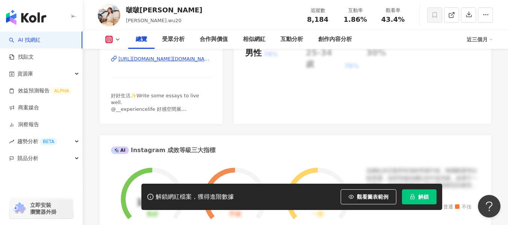
click at [172, 60] on div "https://www.instagram.com/lina.wu20/" at bounding box center [164, 59] width 93 height 7
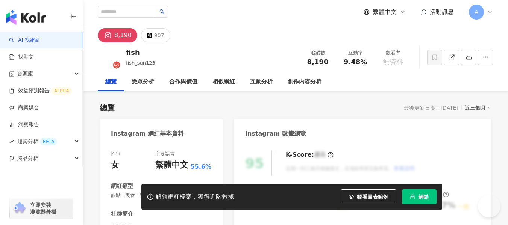
scroll to position [80, 0]
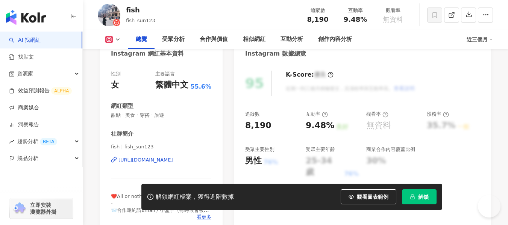
click at [173, 157] on div "[URL][DOMAIN_NAME]" at bounding box center [145, 160] width 54 height 7
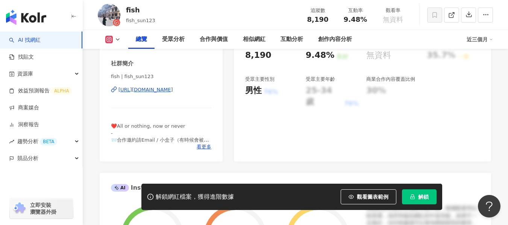
scroll to position [0, 0]
drag, startPoint x: 340, startPoint y: 18, endPoint x: 365, endPoint y: 21, distance: 24.5
click at [365, 21] on div "互動率 9.48%" at bounding box center [355, 15] width 38 height 16
copy span "9.48%"
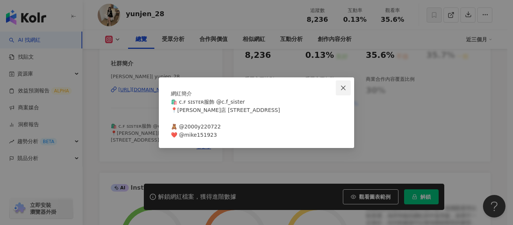
click at [348, 85] on span "Close" at bounding box center [343, 88] width 15 height 6
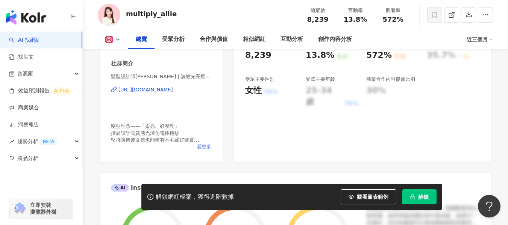
click at [204, 145] on span "看更多" at bounding box center [204, 147] width 15 height 7
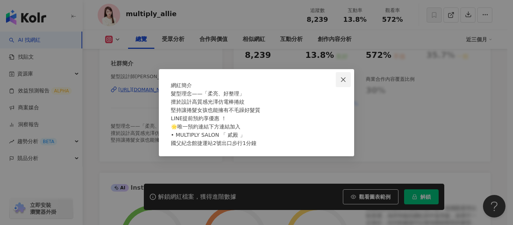
click at [340, 77] on span "Close" at bounding box center [343, 80] width 15 height 6
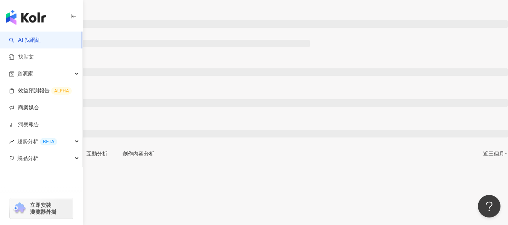
scroll to position [75, 0]
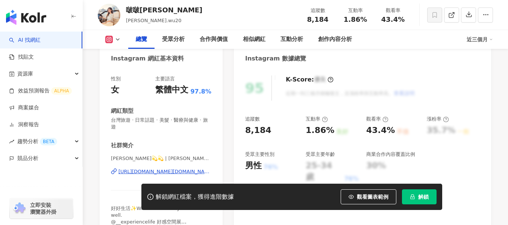
click at [196, 168] on div "https://www.instagram.com/lina.wu20/" at bounding box center [164, 171] width 93 height 7
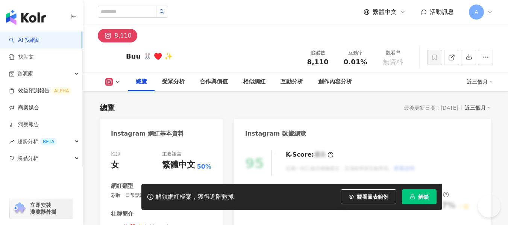
scroll to position [150, 0]
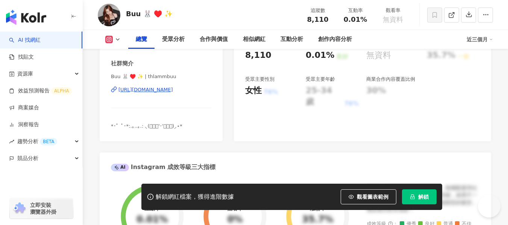
click at [173, 89] on div "https://www.instagram.com/thlammbuu/" at bounding box center [145, 89] width 54 height 7
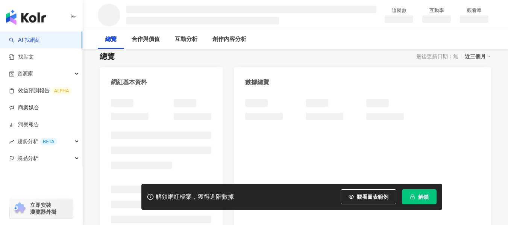
scroll to position [75, 0]
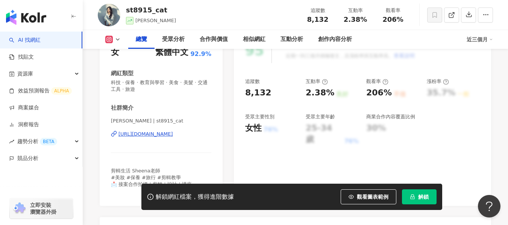
scroll to position [150, 0]
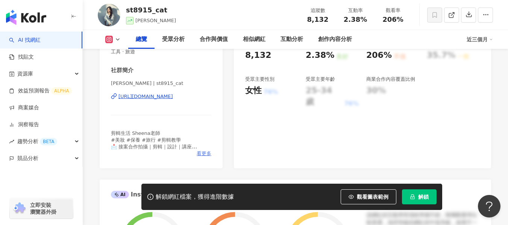
click at [204, 154] on span "看更多" at bounding box center [204, 153] width 15 height 7
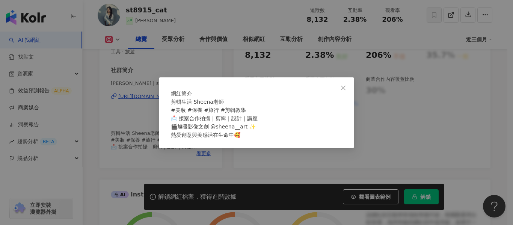
click at [345, 85] on icon "close" at bounding box center [343, 88] width 6 height 6
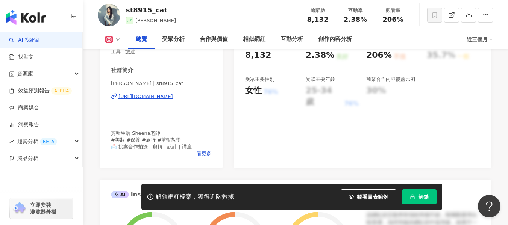
click at [156, 98] on div "https://www.instagram.com/st8915_cat/" at bounding box center [145, 96] width 54 height 7
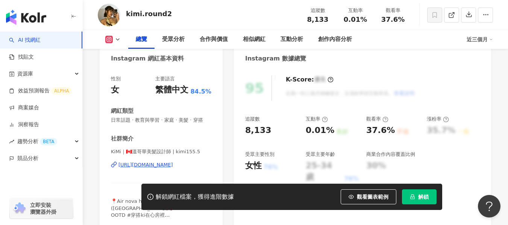
click at [159, 162] on div "https://www.instagram.com/kimi155.5/" at bounding box center [145, 165] width 54 height 7
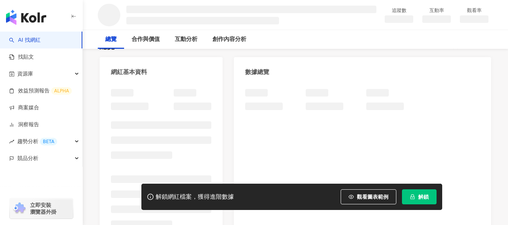
scroll to position [75, 0]
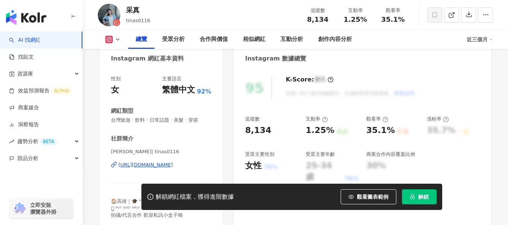
scroll to position [188, 0]
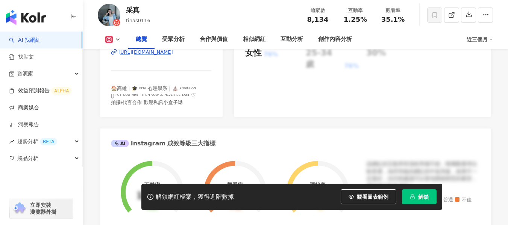
click at [173, 52] on div "https://www.instagram.com/tinas0116/" at bounding box center [145, 52] width 54 height 7
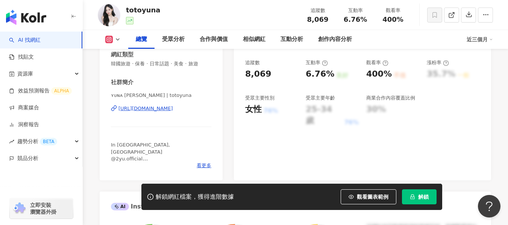
scroll to position [150, 0]
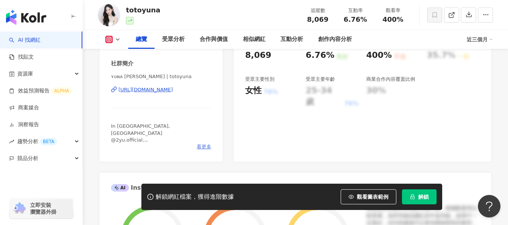
click at [210, 147] on span "看更多" at bounding box center [204, 147] width 15 height 7
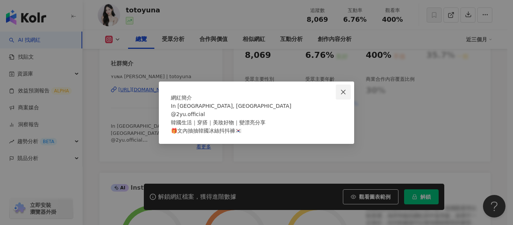
click at [340, 89] on icon "close" at bounding box center [343, 92] width 6 height 6
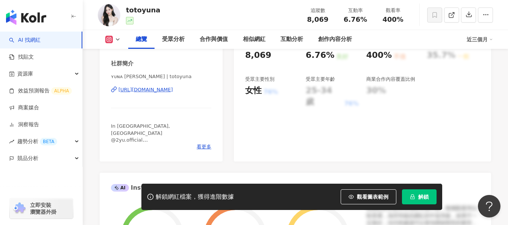
click at [173, 88] on div "https://www.instagram.com/totoyuna/" at bounding box center [145, 89] width 54 height 7
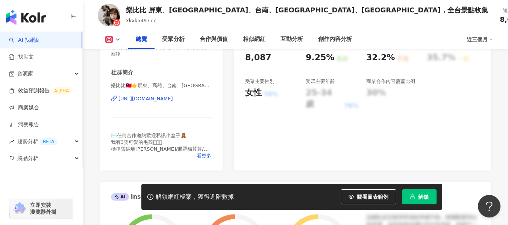
scroll to position [150, 0]
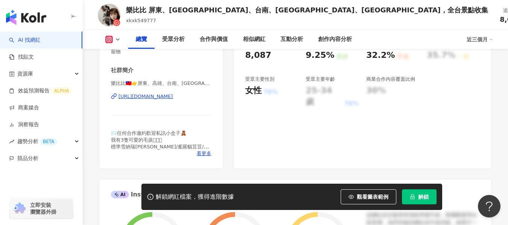
click at [173, 96] on div "https://www.instagram.com/xkxk549777/" at bounding box center [145, 96] width 54 height 7
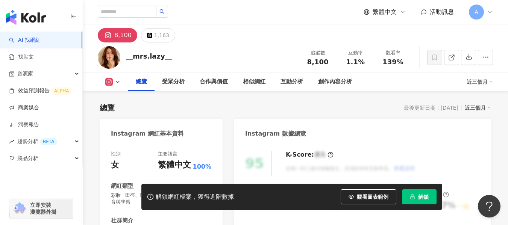
scroll to position [113, 0]
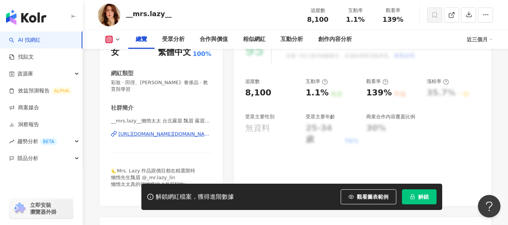
click at [202, 188] on span "看更多" at bounding box center [204, 191] width 15 height 7
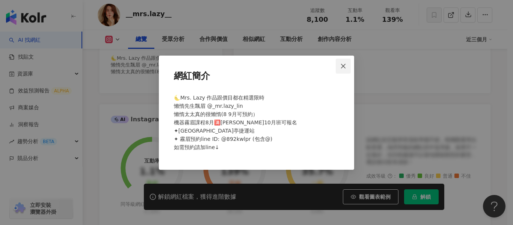
click at [347, 64] on icon "close" at bounding box center [343, 66] width 6 height 6
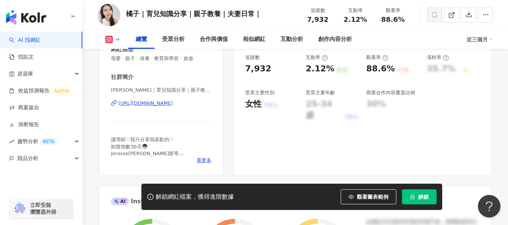
scroll to position [150, 0]
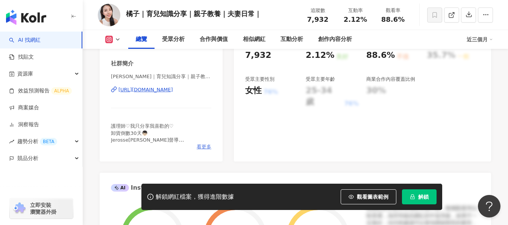
click at [204, 146] on span "看更多" at bounding box center [204, 147] width 15 height 7
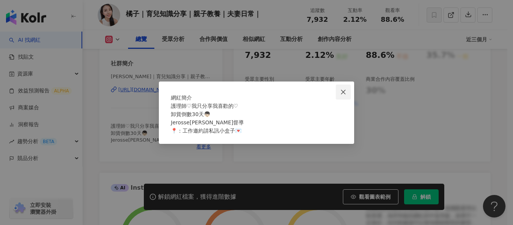
click at [345, 89] on icon "close" at bounding box center [343, 92] width 6 height 6
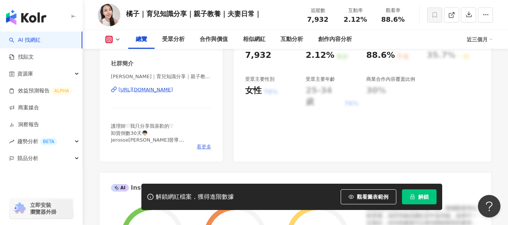
click at [206, 146] on span "看更多" at bounding box center [204, 147] width 15 height 7
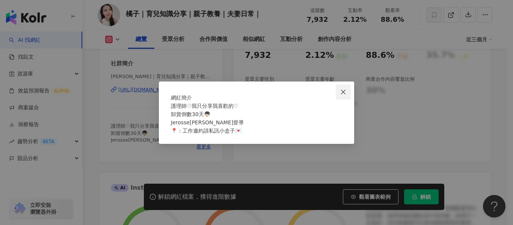
click at [348, 89] on span "Close" at bounding box center [343, 92] width 15 height 6
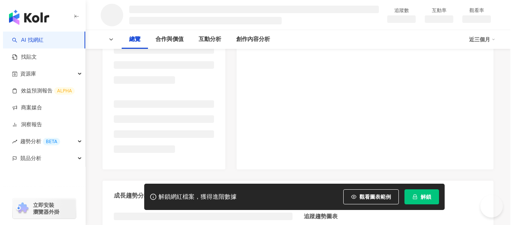
scroll to position [150, 0]
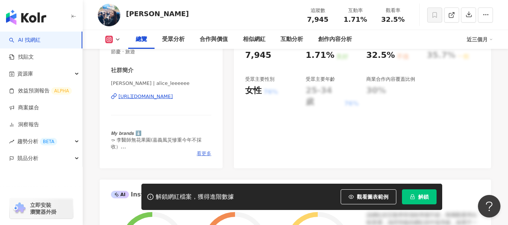
click at [200, 153] on span "看更多" at bounding box center [204, 153] width 15 height 7
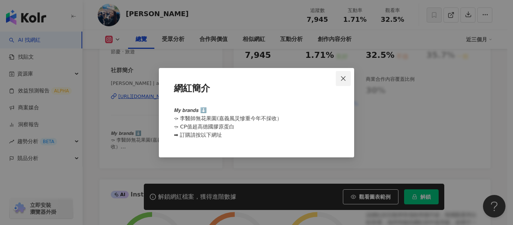
click at [343, 77] on icon "close" at bounding box center [343, 79] width 6 height 6
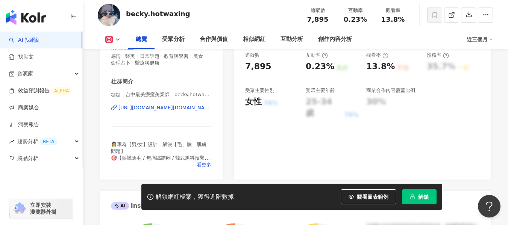
scroll to position [150, 0]
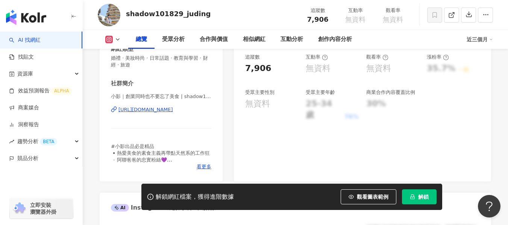
scroll to position [150, 0]
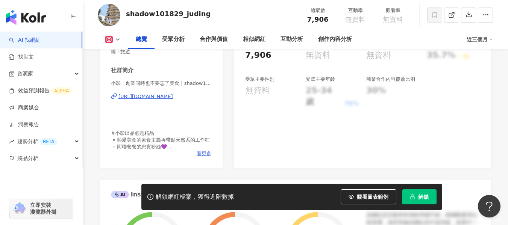
click at [206, 152] on span "看更多" at bounding box center [204, 153] width 15 height 7
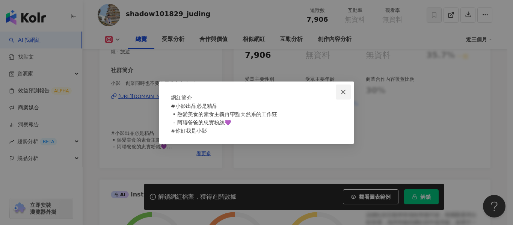
click at [345, 85] on button "Close" at bounding box center [343, 92] width 15 height 15
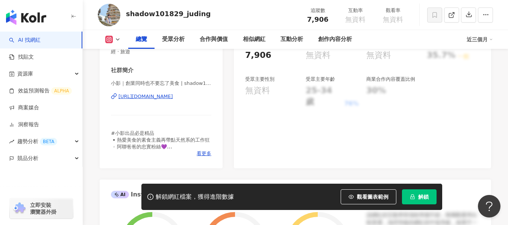
click at [148, 98] on div "https://www.instagram.com/shadow101829/" at bounding box center [145, 96] width 54 height 7
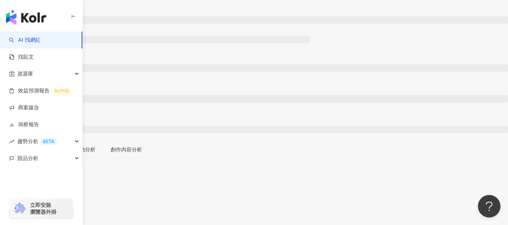
scroll to position [75, 0]
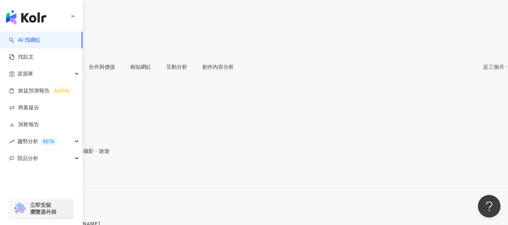
drag, startPoint x: 378, startPoint y: 20, endPoint x: 408, endPoint y: 20, distance: 29.7
copy span "1,487%"
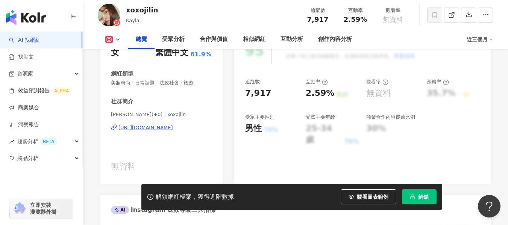
scroll to position [113, 0]
click at [173, 127] on div "[URL][DOMAIN_NAME]" at bounding box center [145, 127] width 54 height 7
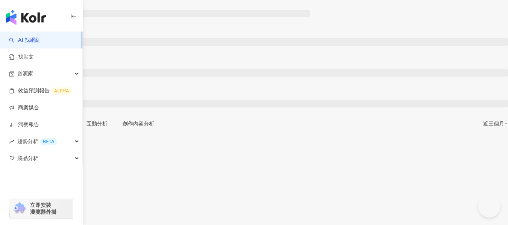
scroll to position [75, 0]
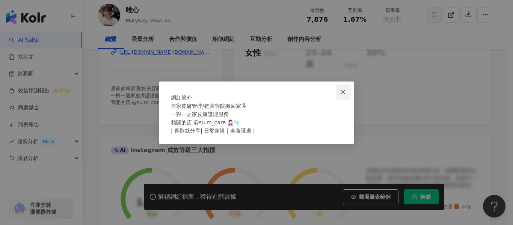
click at [344, 85] on button "Close" at bounding box center [343, 92] width 15 height 15
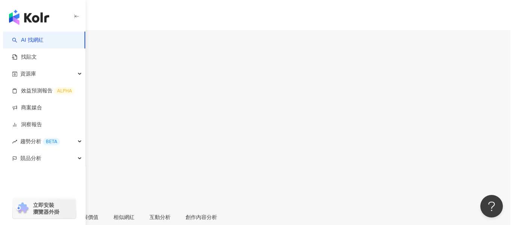
scroll to position [150, 0]
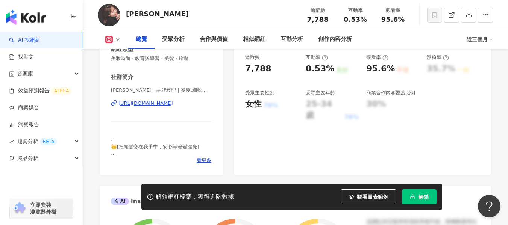
scroll to position [150, 0]
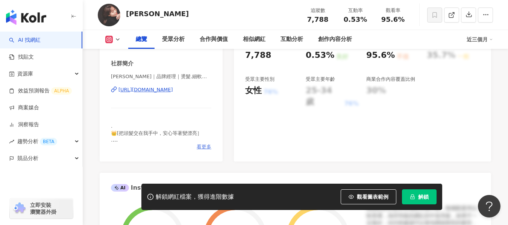
click at [201, 147] on span "看更多" at bounding box center [204, 147] width 15 height 7
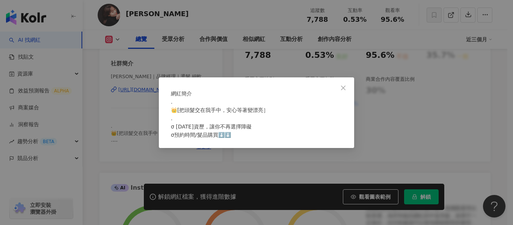
click at [353, 84] on div "網紅簡介 . 👑[把頭髮交在我手中，安心等著變漂亮］ . σ 13年資歷，讓你不再選擇障礙 σ預約時間/髮品購買⬇️⬇️" at bounding box center [256, 112] width 195 height 71
click at [353, 82] on div "網紅簡介 . 👑[把頭髮交在我手中，安心等著變漂亮］ . σ 13年資歷，讓你不再選擇障礙 σ預約時間/髮品購買⬇️⬇️" at bounding box center [256, 112] width 195 height 71
click at [347, 80] on button "Close" at bounding box center [343, 87] width 15 height 15
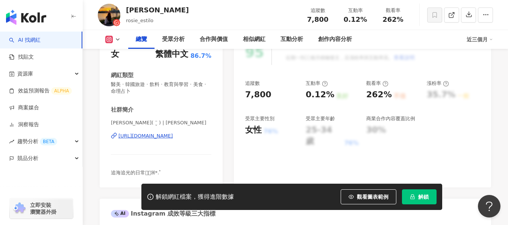
scroll to position [150, 0]
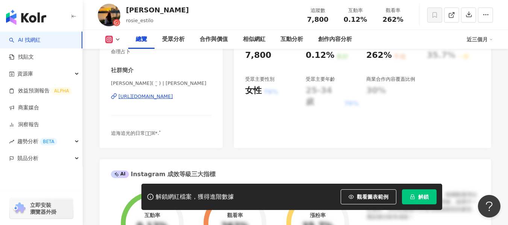
click at [173, 97] on div "https://www.instagram.com/rosie_estilo/" at bounding box center [145, 96] width 54 height 7
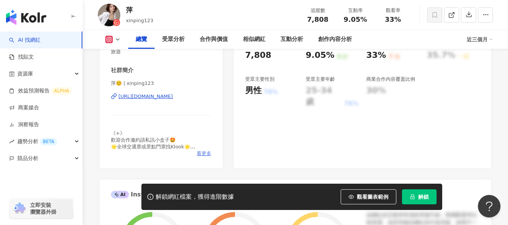
click at [205, 155] on span "看更多" at bounding box center [204, 153] width 15 height 7
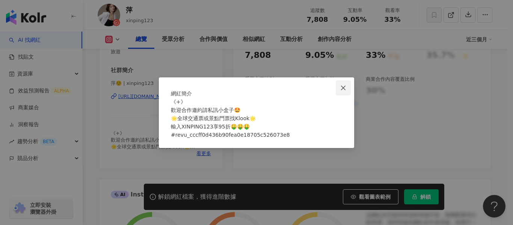
click at [347, 85] on span "Close" at bounding box center [343, 88] width 15 height 6
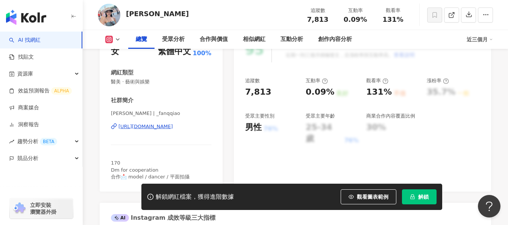
scroll to position [150, 0]
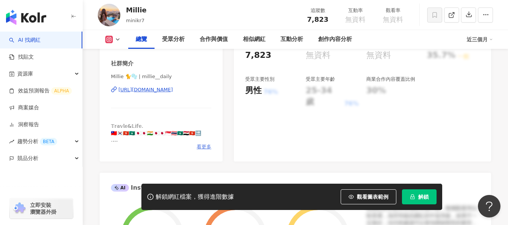
click at [200, 150] on span "看更多" at bounding box center [204, 147] width 15 height 7
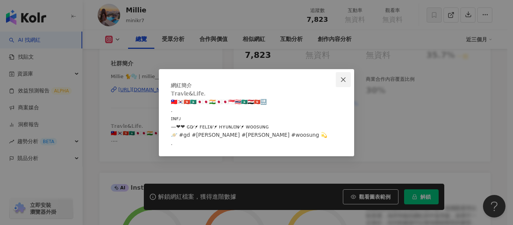
click at [346, 77] on icon "close" at bounding box center [343, 80] width 6 height 6
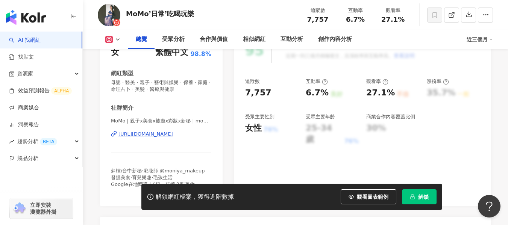
scroll to position [150, 0]
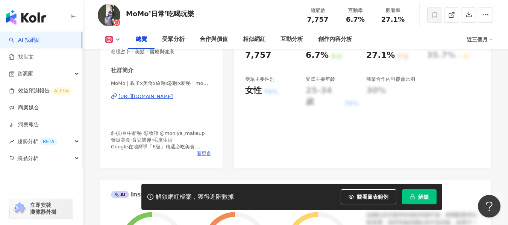
click at [203, 156] on span "看更多" at bounding box center [204, 153] width 15 height 7
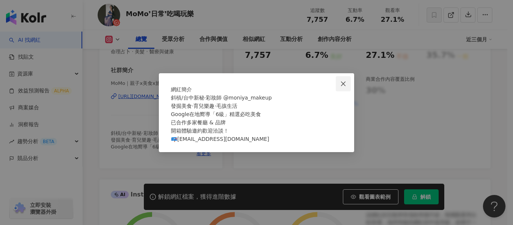
click at [345, 82] on icon "close" at bounding box center [343, 84] width 5 height 5
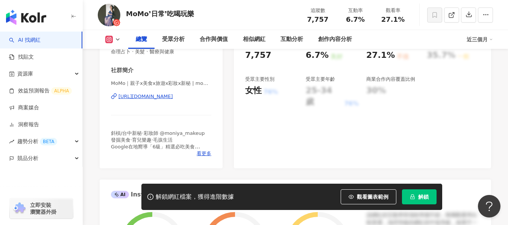
click at [164, 98] on div "https://www.instagram.com/momo4013_moniya/" at bounding box center [145, 96] width 54 height 7
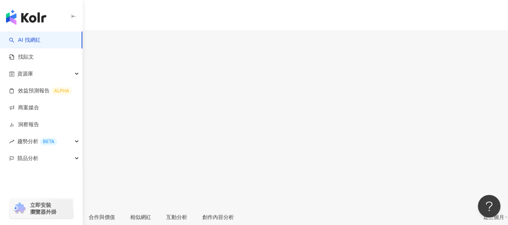
scroll to position [150, 0]
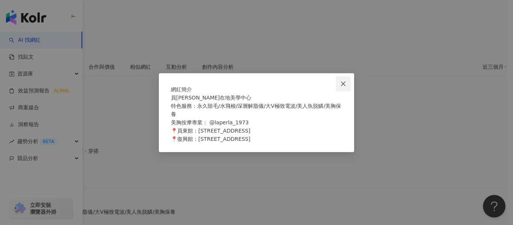
click at [342, 81] on icon "close" at bounding box center [343, 84] width 6 height 6
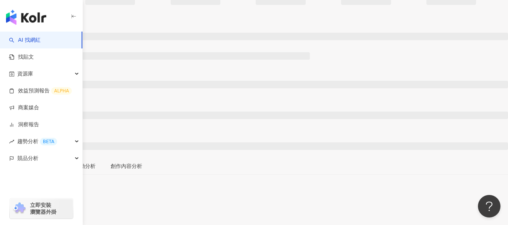
scroll to position [38, 0]
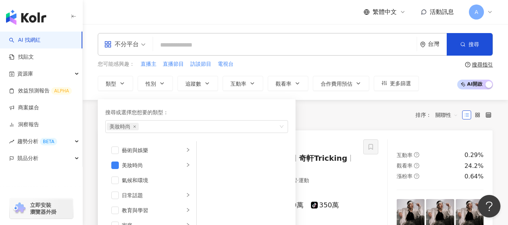
click at [323, 114] on div "共 10,000+ 筆 排序： 關聯性" at bounding box center [295, 115] width 395 height 12
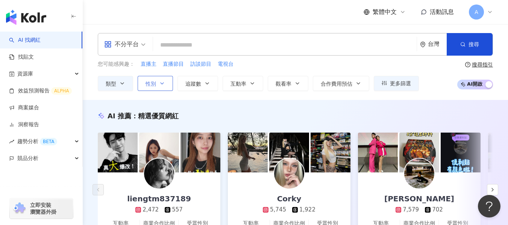
click at [161, 85] on icon "button" at bounding box center [162, 83] width 6 height 6
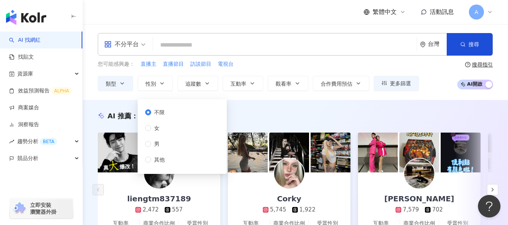
click at [175, 132] on div "不限 女 男 其他" at bounding box center [182, 137] width 80 height 66
click at [153, 132] on span "女" at bounding box center [156, 128] width 11 height 8
click at [206, 93] on div "不分平台 台灣 搜尋 您可能感興趣： 直播主 直播節目 訪談節目 電視台 類型 性別 追蹤數 互動率 觀看率 合作費用預估 更多篩選 不限 女 男 其他 * …" at bounding box center [295, 62] width 425 height 76
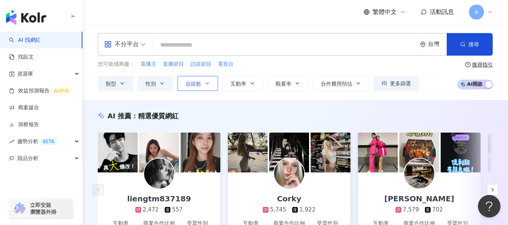
click at [208, 89] on button "追蹤數" at bounding box center [197, 83] width 41 height 15
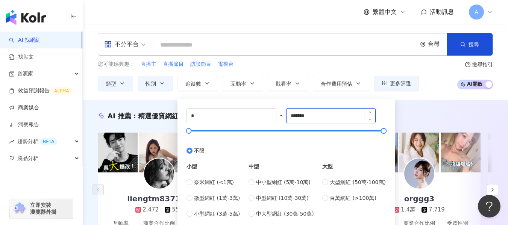
click at [333, 113] on input "*******" at bounding box center [330, 116] width 89 height 14
click at [185, 181] on div "* - ******* 不限 小型 奈米網紅 (<1萬) 微型網紅 (1萬-3萬) 小型網紅 (3萬-5萬) 中型 中小型網紅 (5萬-10萬) 中型網紅 (…" at bounding box center [286, 163] width 208 height 119
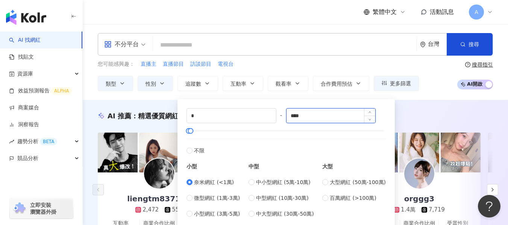
click at [341, 118] on input "****" at bounding box center [330, 116] width 89 height 14
click at [371, 112] on icon "up" at bounding box center [369, 113] width 3 height 3
click at [298, 117] on input "*****" at bounding box center [330, 116] width 89 height 14
type input "*****"
click at [428, 118] on div "AI 推薦 ： 精選優質網紅" at bounding box center [295, 115] width 395 height 9
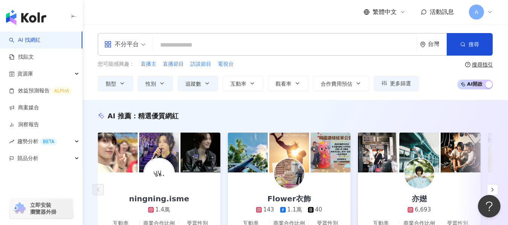
click at [119, 42] on div "不分平台" at bounding box center [121, 44] width 35 height 12
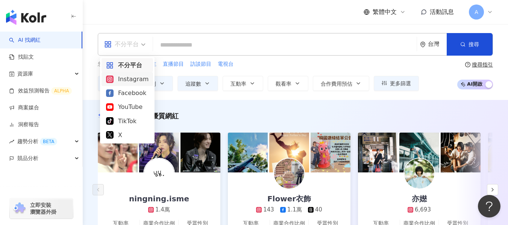
click at [132, 83] on div "Instagram" at bounding box center [127, 78] width 42 height 9
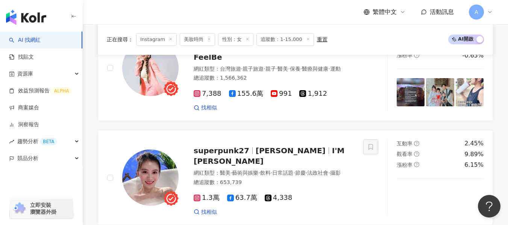
scroll to position [113, 0]
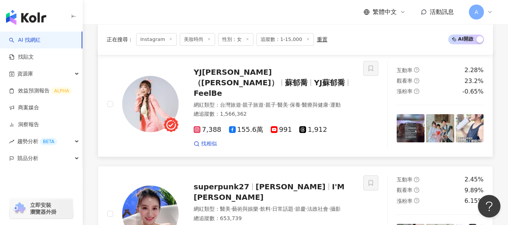
click at [344, 113] on div "總追蹤數 ： 1,566,362" at bounding box center [274, 114] width 160 height 8
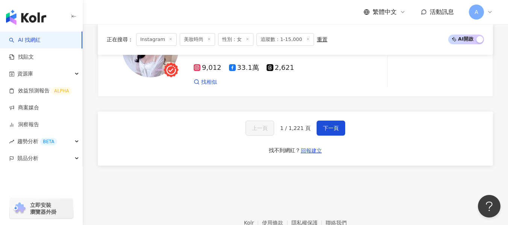
scroll to position [1391, 0]
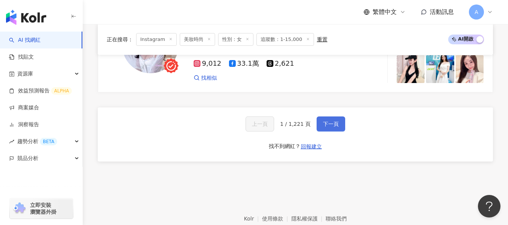
click at [331, 121] on span "下一頁" at bounding box center [331, 124] width 16 height 6
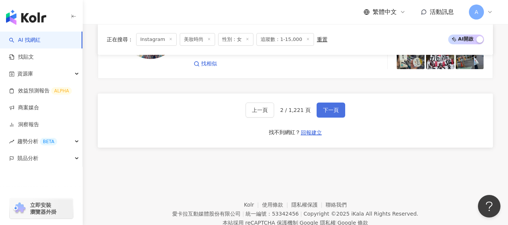
click at [331, 110] on span "下一頁" at bounding box center [331, 110] width 16 height 6
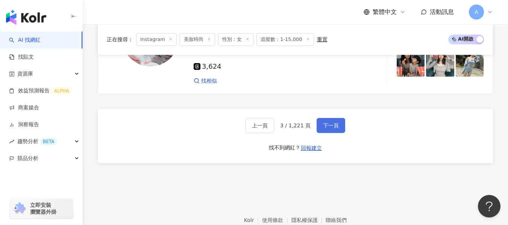
click at [331, 123] on span "下一頁" at bounding box center [331, 126] width 16 height 6
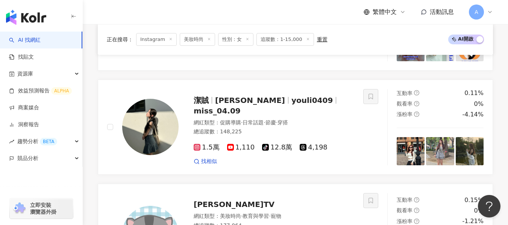
scroll to position [911, 0]
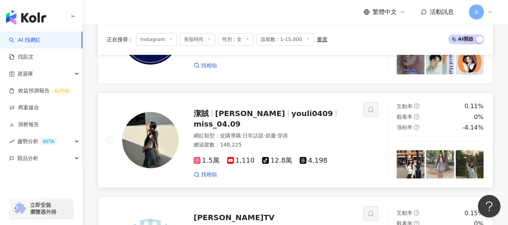
click at [331, 132] on div "網紅類型 ： 促購導購 · 日常話題 · 節慶 · 穿搭" at bounding box center [274, 136] width 160 height 8
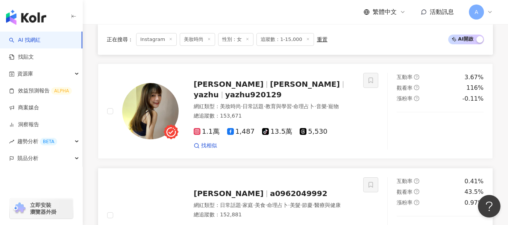
scroll to position [610, 0]
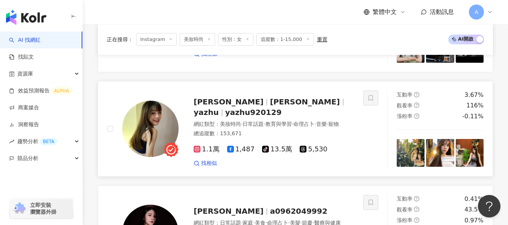
click at [328, 121] on div "網紅類型 ： 美妝時尚 · 日常話題 · 教育與學習 · 命理占卜 · 音樂 · 寵物 總追蹤數 ： 153,671" at bounding box center [274, 130] width 160 height 18
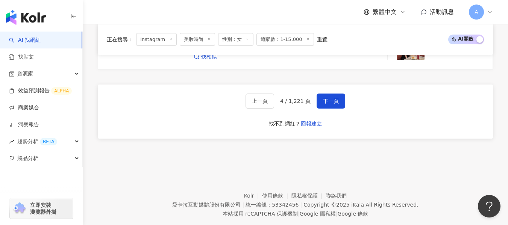
scroll to position [1236, 0]
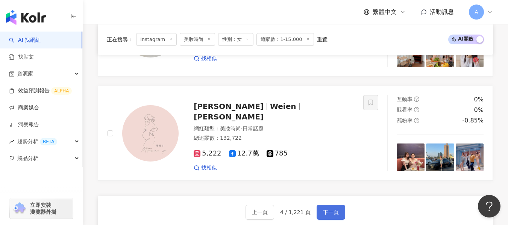
click at [325, 209] on span "下一頁" at bounding box center [331, 212] width 16 height 6
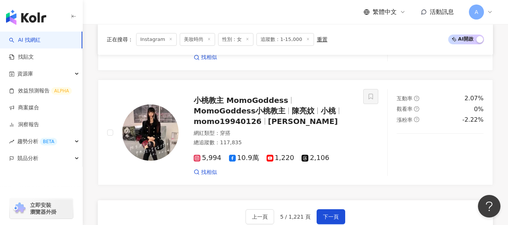
scroll to position [1358, 0]
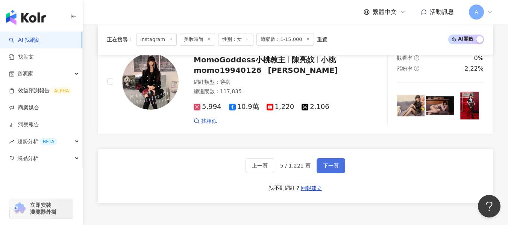
click at [338, 158] on button "下一頁" at bounding box center [330, 165] width 29 height 15
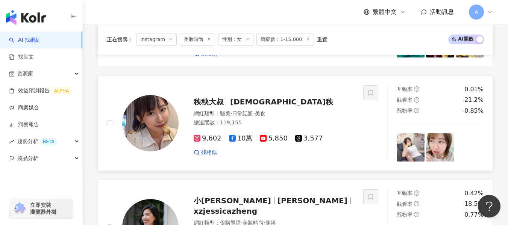
scroll to position [809, 0]
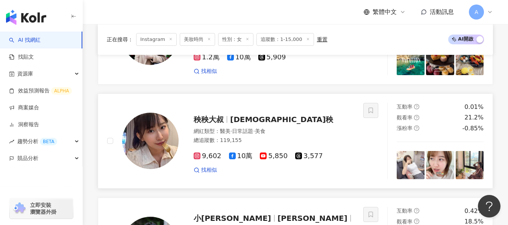
click at [290, 137] on div "總追蹤數 ： 119,155" at bounding box center [274, 141] width 160 height 8
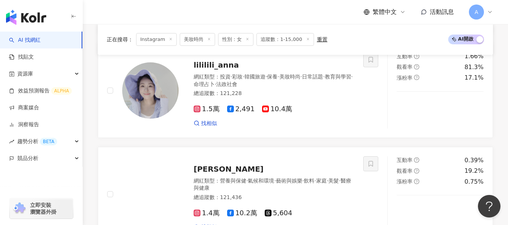
scroll to position [508, 0]
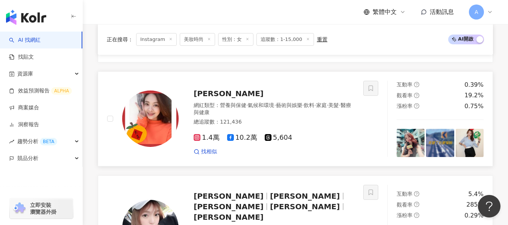
click at [292, 119] on div "總追蹤數 ： 121,436" at bounding box center [274, 122] width 160 height 8
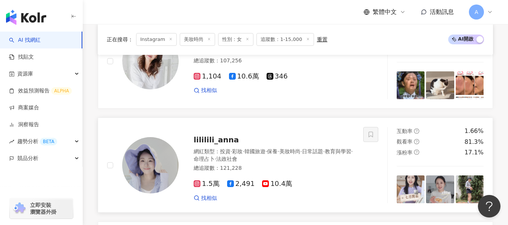
scroll to position [396, 0]
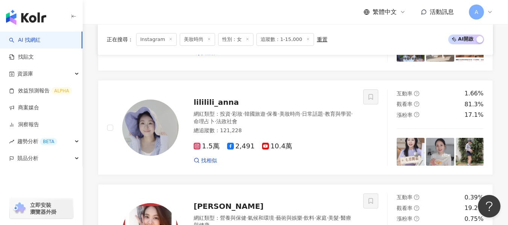
drag, startPoint x: 305, startPoint y: 115, endPoint x: 104, endPoint y: 0, distance: 231.8
click at [300, 115] on span "美妝時尚" at bounding box center [289, 114] width 21 height 6
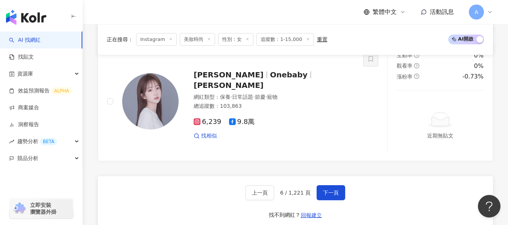
scroll to position [1298, 0]
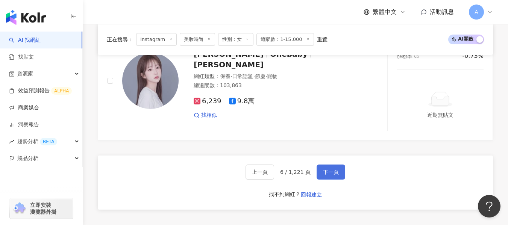
drag, startPoint x: 338, startPoint y: 168, endPoint x: 337, endPoint y: 162, distance: 5.3
click at [338, 168] on button "下一頁" at bounding box center [330, 172] width 29 height 15
click at [337, 165] on button "下一頁" at bounding box center [330, 172] width 29 height 15
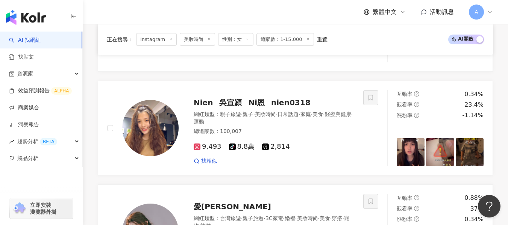
scroll to position [1172, 0]
click at [328, 129] on div "總追蹤數 ： 100,007" at bounding box center [274, 132] width 160 height 8
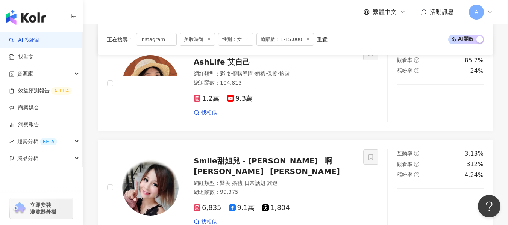
scroll to position [758, 0]
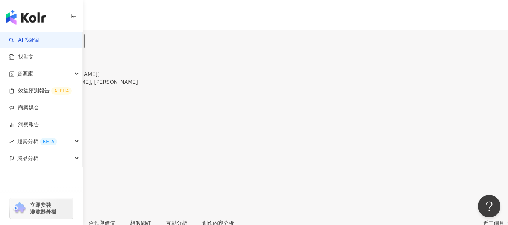
scroll to position [188, 0]
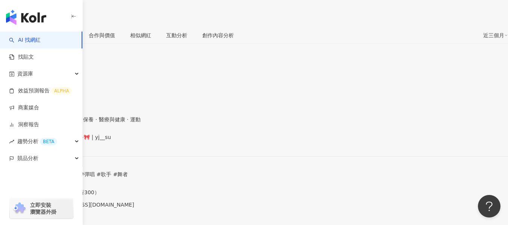
click at [16, 219] on span "看更多" at bounding box center [8, 222] width 16 height 6
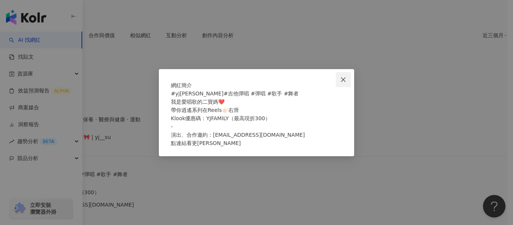
click at [341, 77] on icon "close" at bounding box center [343, 80] width 6 height 6
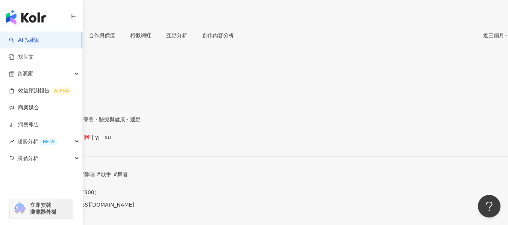
click at [66, 141] on div "https://www.instagram.com/yj__su/" at bounding box center [37, 144] width 59 height 6
drag, startPoint x: 343, startPoint y: 18, endPoint x: 373, endPoint y: 20, distance: 30.1
copy span "2.28%"
drag, startPoint x: 381, startPoint y: 17, endPoint x: 410, endPoint y: 20, distance: 28.7
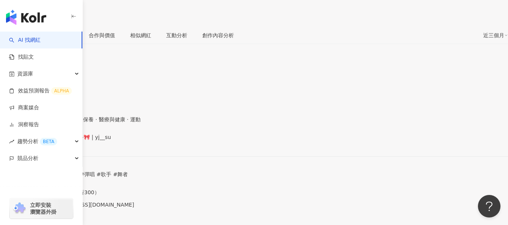
copy span "23.2%"
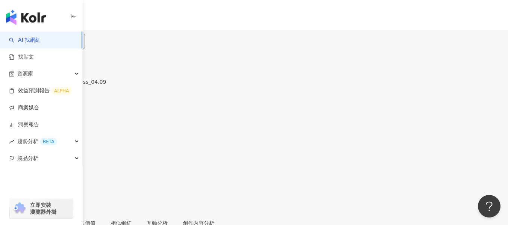
scroll to position [75, 0]
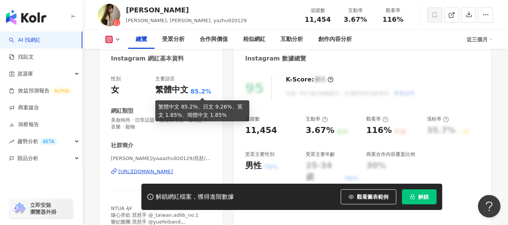
scroll to position [150, 0]
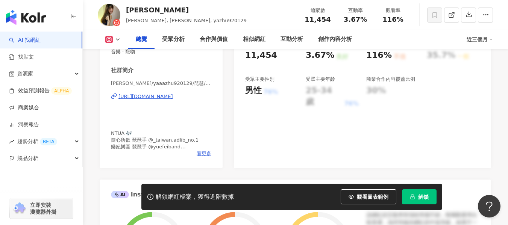
click at [200, 154] on span "看更多" at bounding box center [204, 153] width 15 height 7
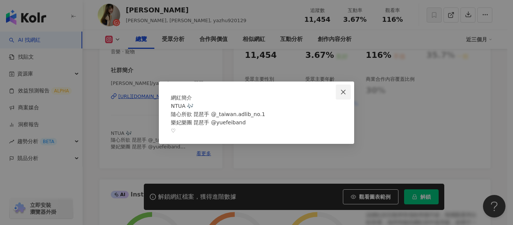
click at [347, 89] on span "Close" at bounding box center [343, 92] width 15 height 6
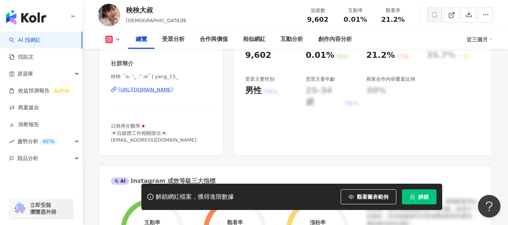
click at [173, 92] on div "https://www.instagram.com/yang_15_/" at bounding box center [145, 89] width 54 height 7
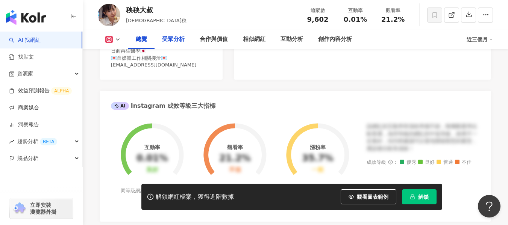
scroll to position [188, 0]
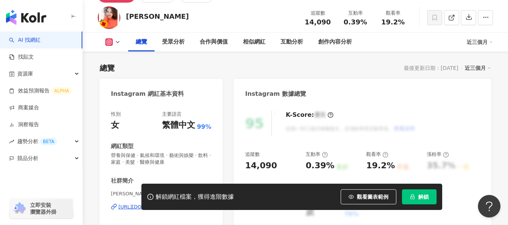
scroll to position [188, 0]
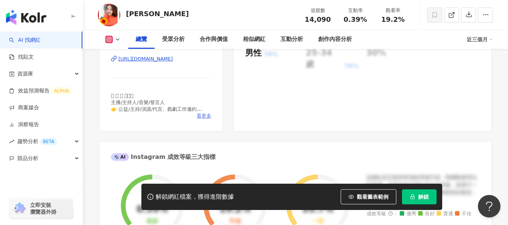
click at [201, 118] on span "看更多" at bounding box center [204, 116] width 15 height 7
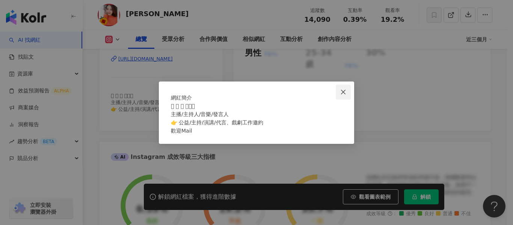
click at [342, 89] on icon "close" at bounding box center [343, 92] width 6 height 6
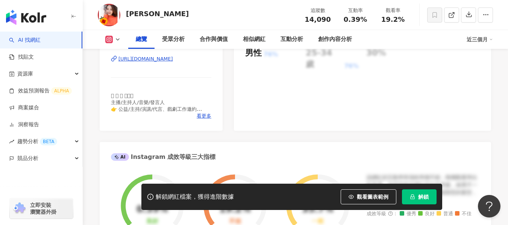
click at [133, 59] on div "https://www.instagram.com/imuj1216/" at bounding box center [145, 59] width 54 height 7
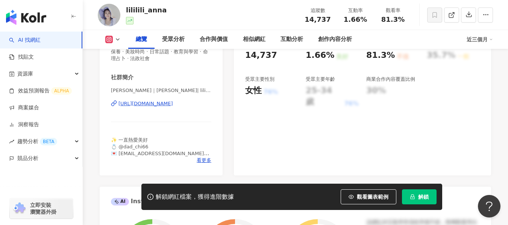
click at [173, 104] on div "[URL][DOMAIN_NAME]" at bounding box center [145, 103] width 54 height 7
drag, startPoint x: 343, startPoint y: 21, endPoint x: 368, endPoint y: 21, distance: 25.2
click at [368, 21] on div "1.66%" at bounding box center [355, 20] width 29 height 8
copy span "1.66%"
click at [381, 20] on div "81.3%" at bounding box center [392, 20] width 29 height 8
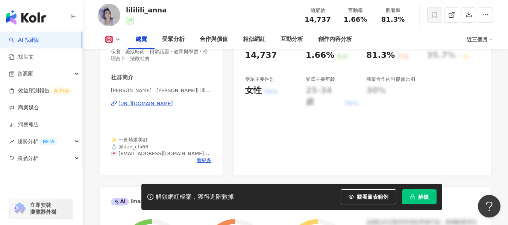
click at [411, 20] on div "觀看率 81.3%" at bounding box center [393, 15] width 38 height 16
drag, startPoint x: 407, startPoint y: 19, endPoint x: 380, endPoint y: 20, distance: 26.7
click at [380, 20] on div "觀看率 81.3%" at bounding box center [393, 15] width 38 height 16
copy span "81.3%"
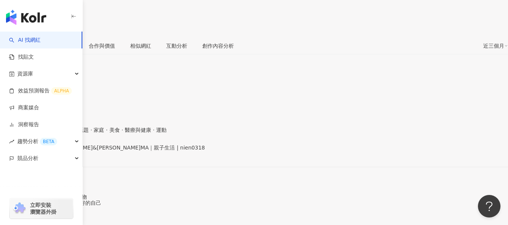
scroll to position [113, 0]
